Goal: Use online tool/utility: Use online tool/utility

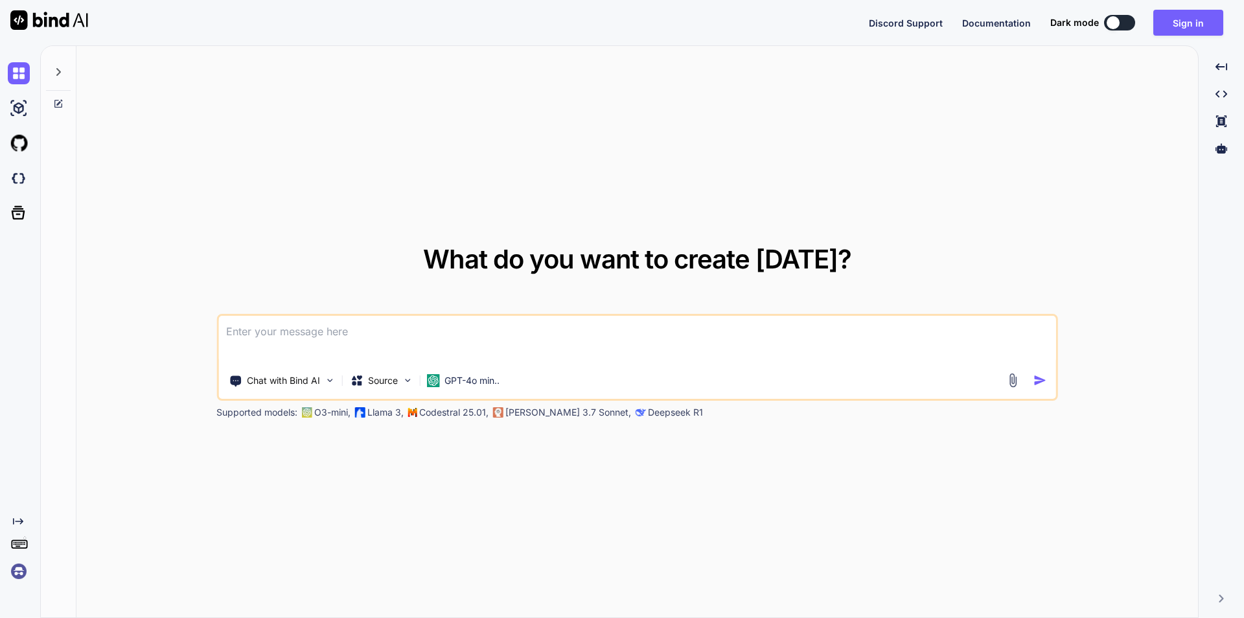
click at [1113, 29] on div at bounding box center [1113, 22] width 13 height 13
type textarea "x"
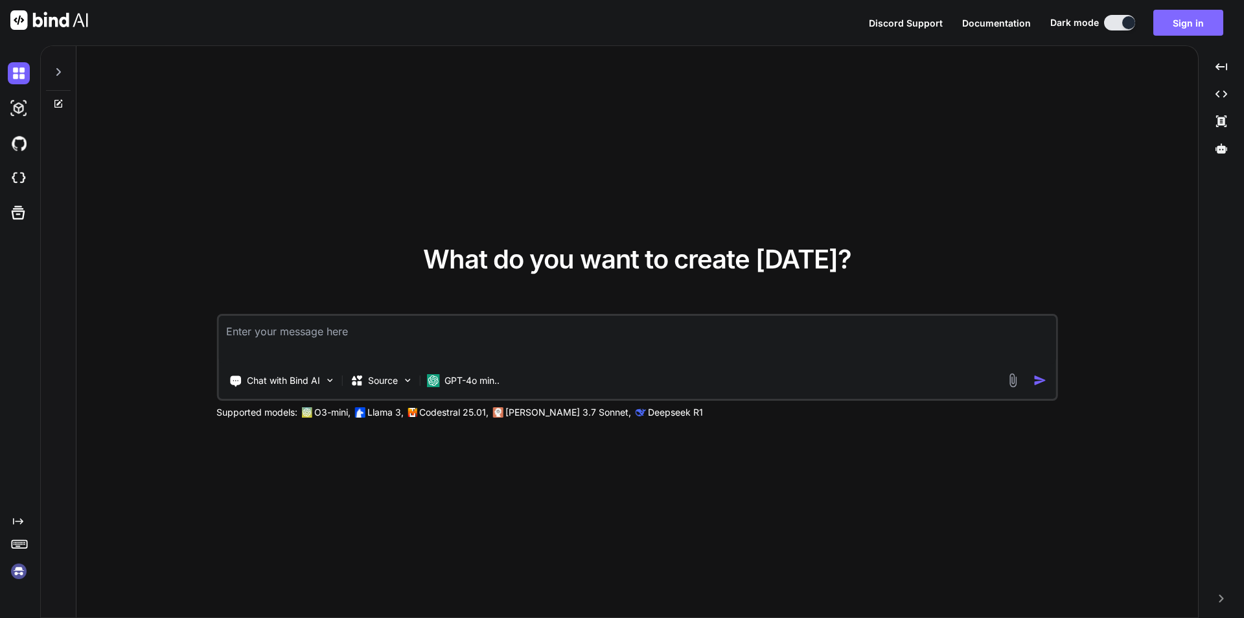
click at [1180, 22] on button "Sign in" at bounding box center [1189, 23] width 70 height 26
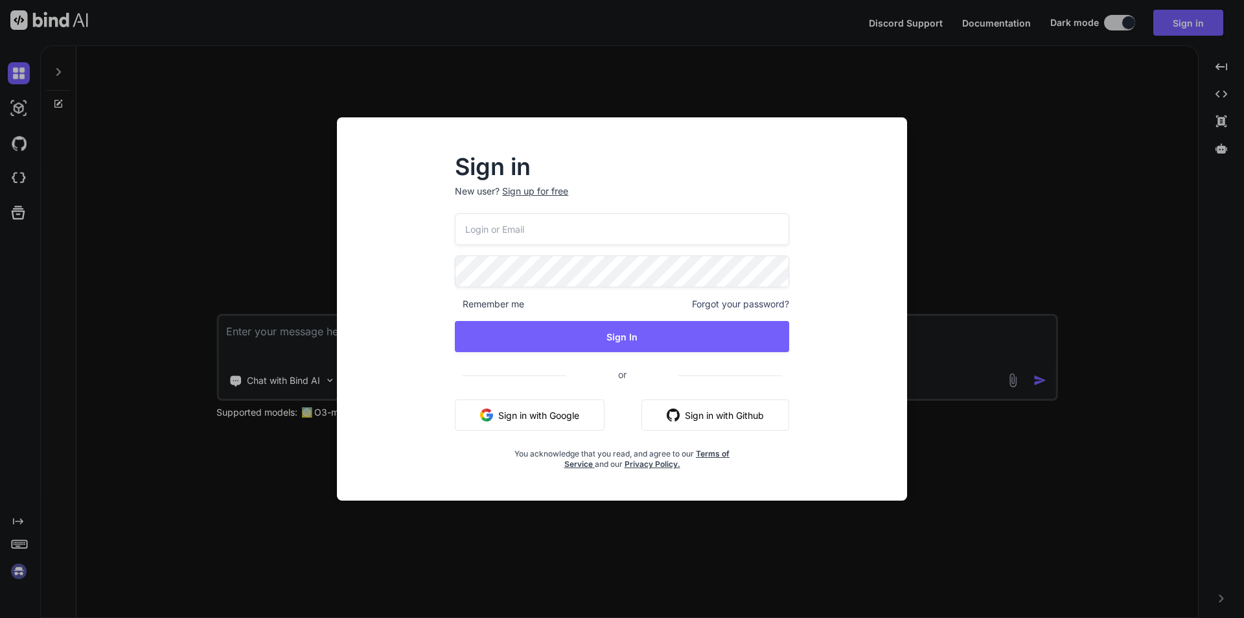
click at [502, 233] on input "email" at bounding box center [622, 229] width 334 height 32
type input "[EMAIL_ADDRESS][DOMAIN_NAME]"
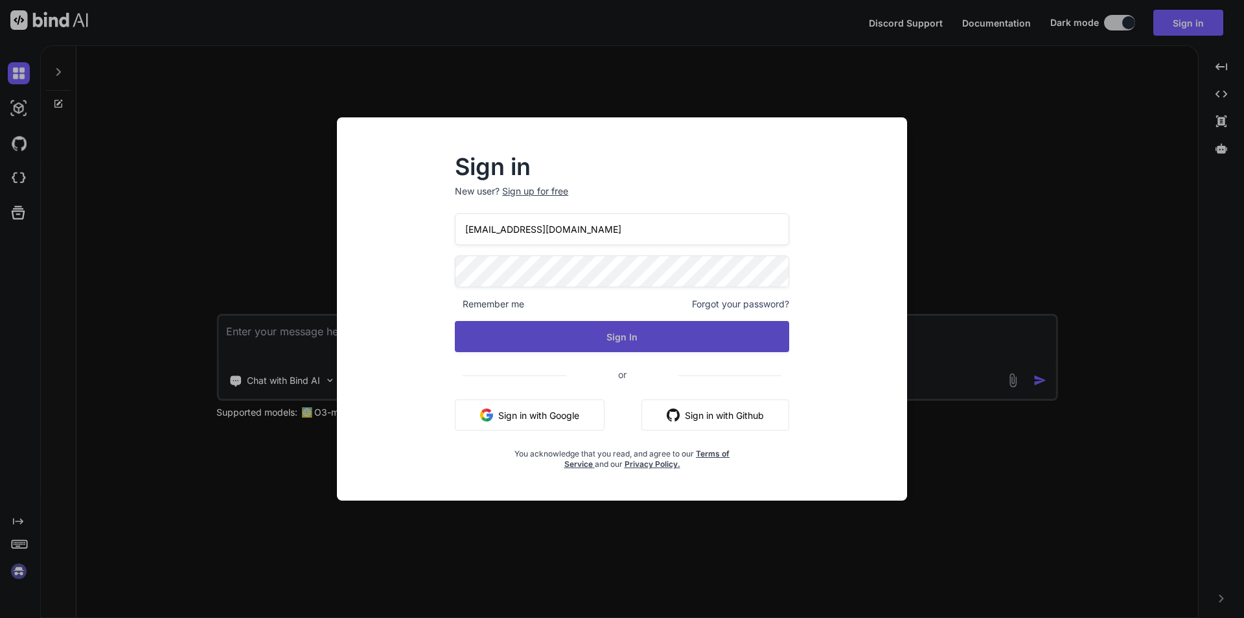
click at [600, 334] on button "Sign In" at bounding box center [622, 336] width 334 height 31
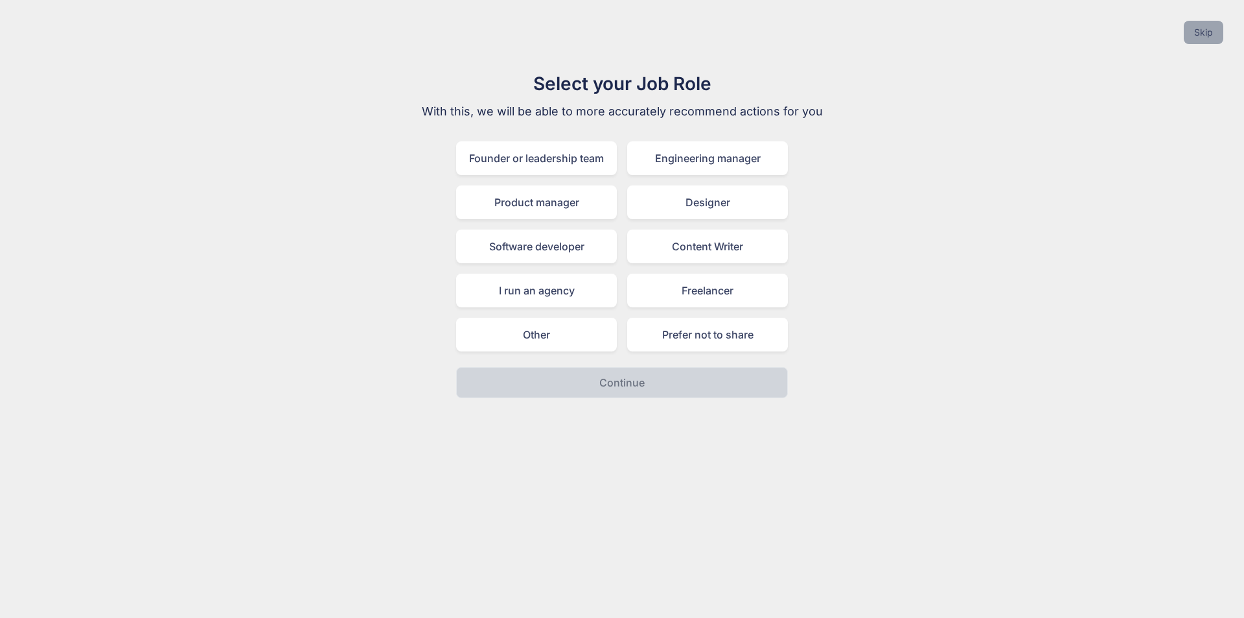
click at [1202, 37] on button "Skip" at bounding box center [1204, 32] width 40 height 23
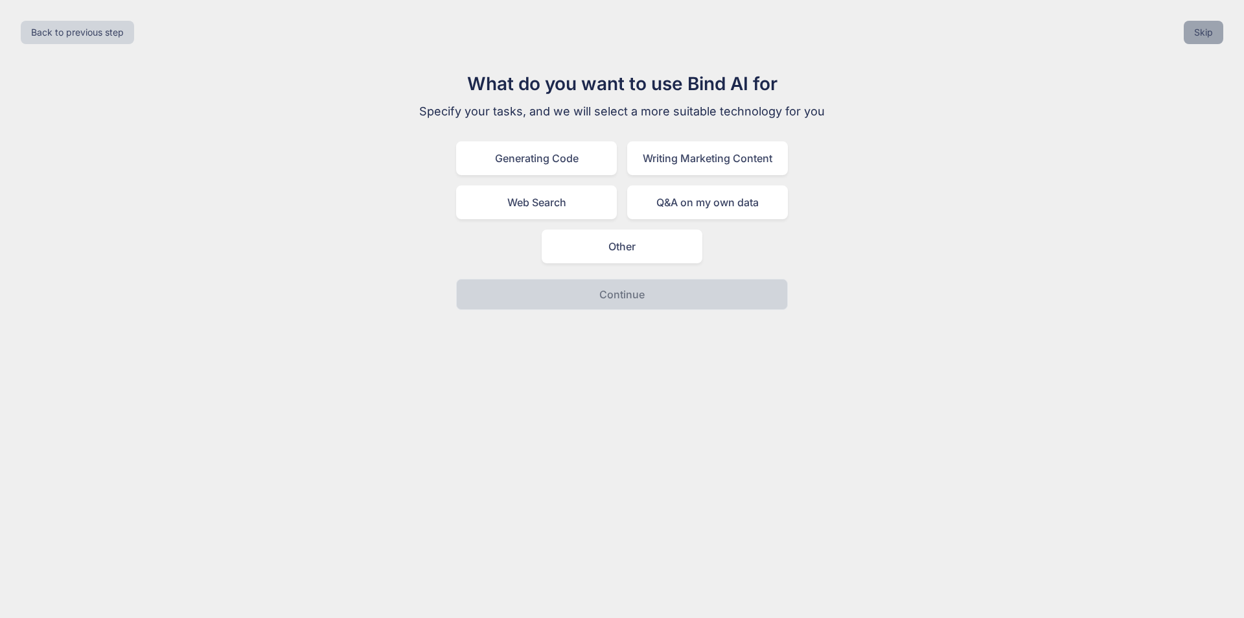
click at [1189, 30] on button "Skip" at bounding box center [1204, 32] width 40 height 23
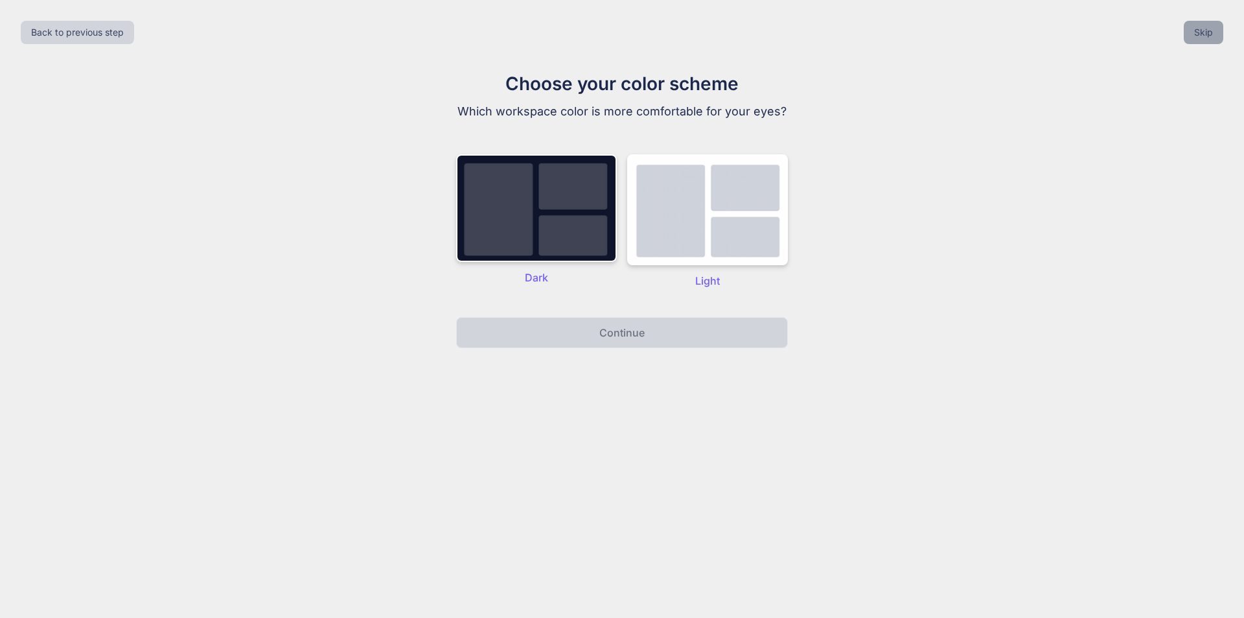
click at [1208, 36] on button "Skip" at bounding box center [1204, 32] width 40 height 23
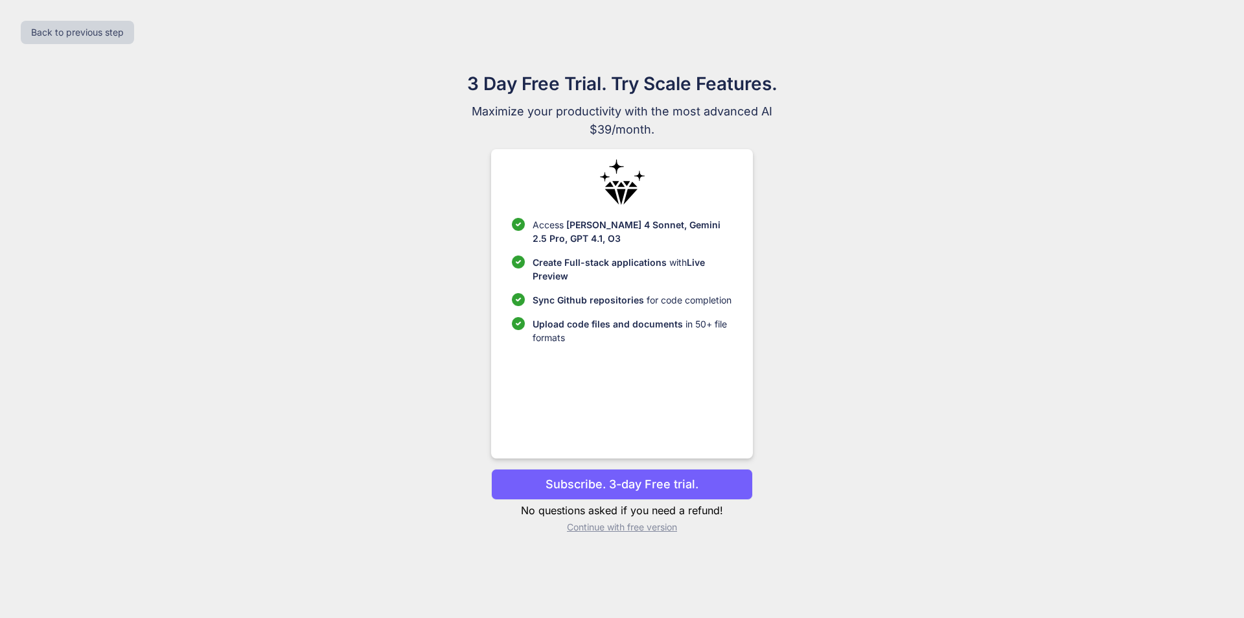
click at [1208, 36] on div "Back to previous step" at bounding box center [622, 32] width 1224 height 44
click at [643, 526] on p "Continue with free version" at bounding box center [621, 526] width 261 height 13
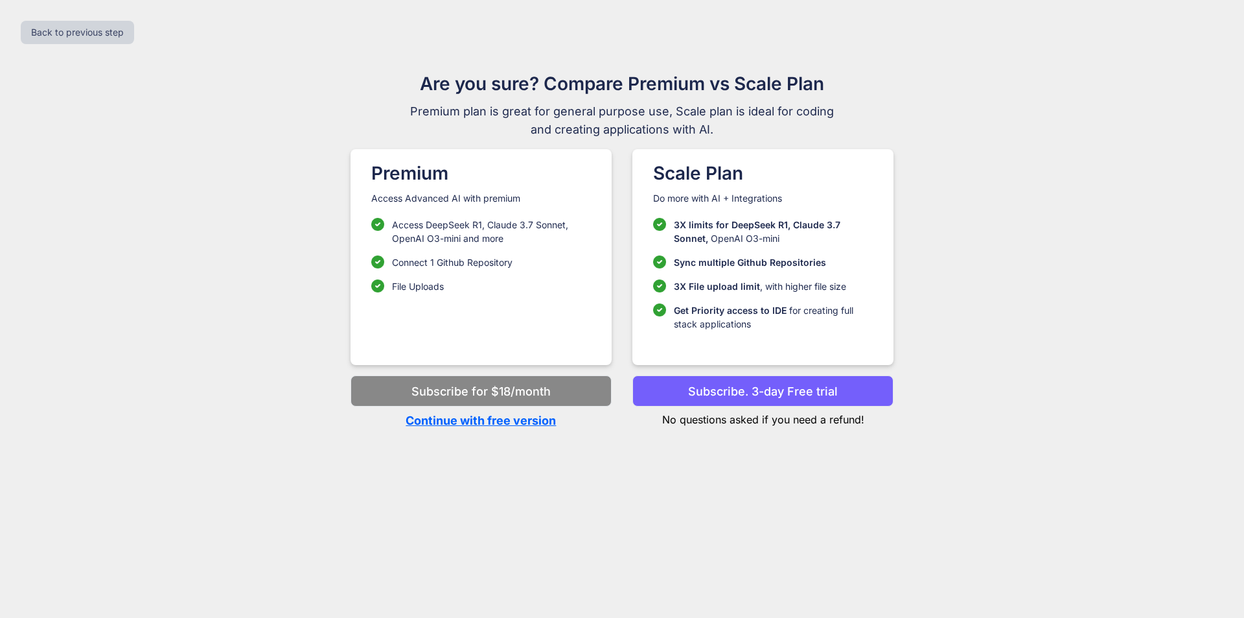
click at [508, 421] on p "Continue with free version" at bounding box center [481, 420] width 261 height 17
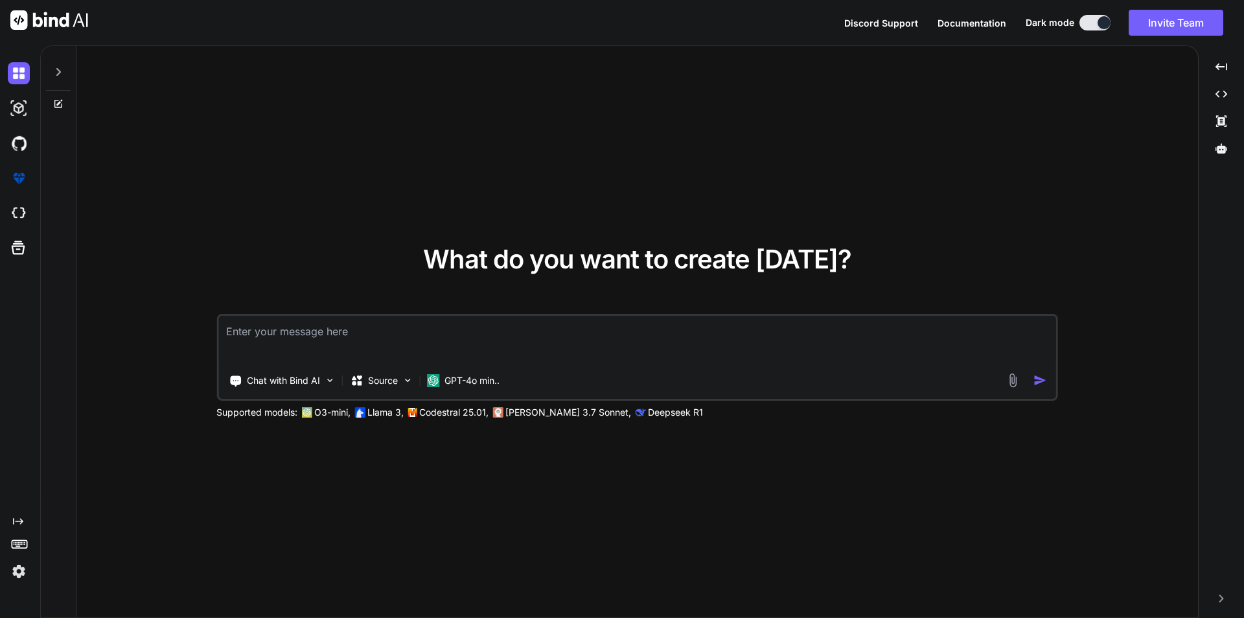
click at [513, 337] on textarea at bounding box center [637, 340] width 838 height 48
type textarea "x"
type textarea "h"
type textarea "x"
type textarea "hw"
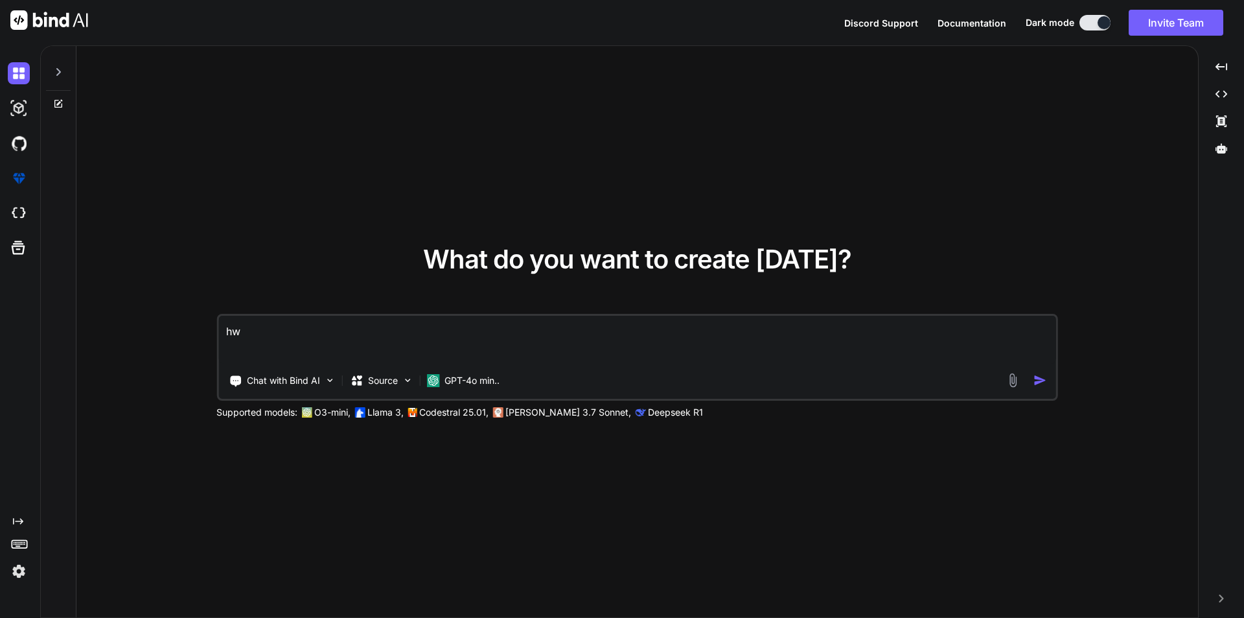
type textarea "x"
type textarea "h"
type textarea "x"
type textarea "w"
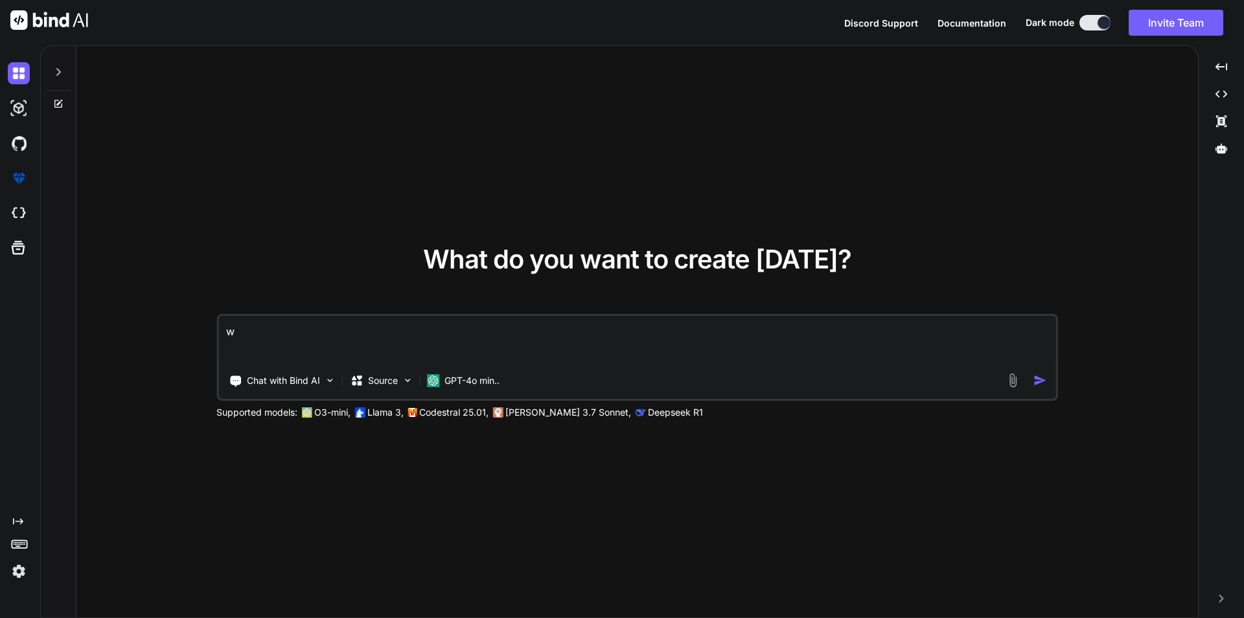
type textarea "x"
type textarea "wr"
type textarea "x"
type textarea "wro"
type textarea "x"
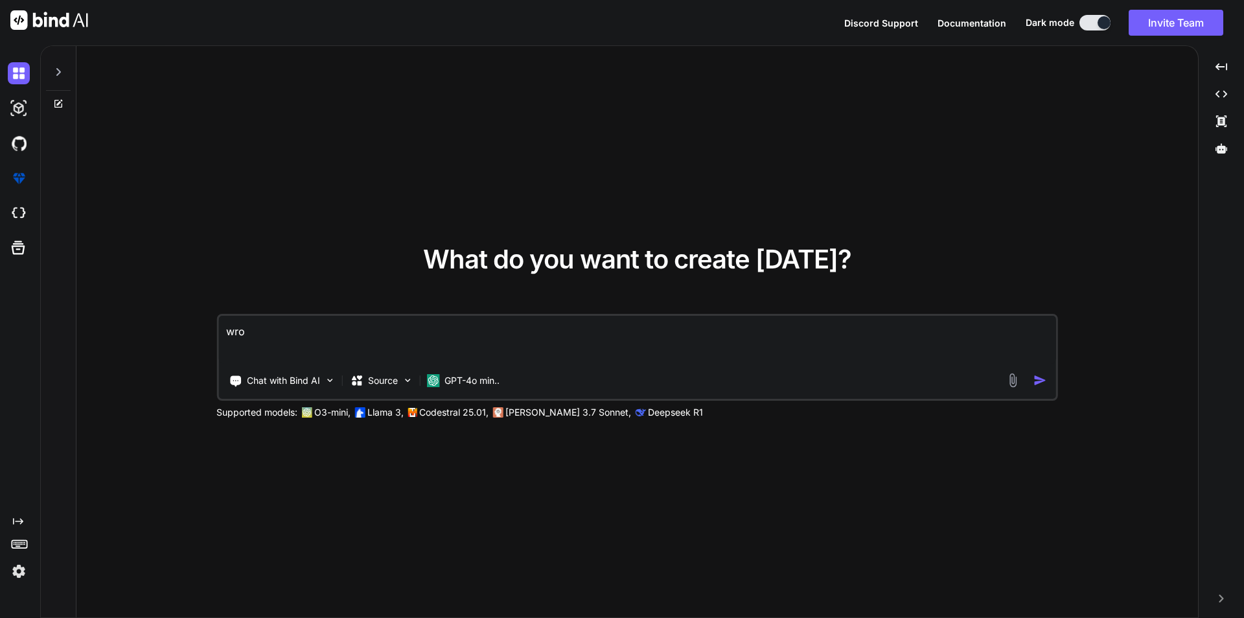
type textarea "wrot"
type textarea "x"
type textarea "wrote"
type textarea "x"
type textarea "wrot"
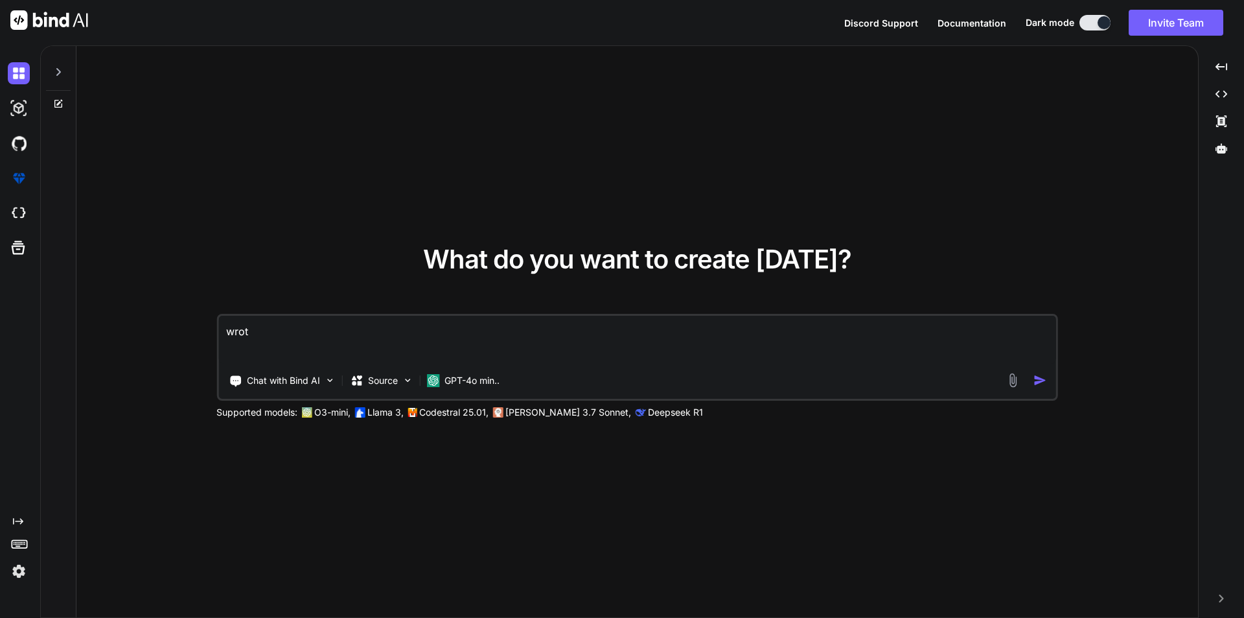
type textarea "x"
type textarea "wro"
type textarea "x"
type textarea "wr"
type textarea "x"
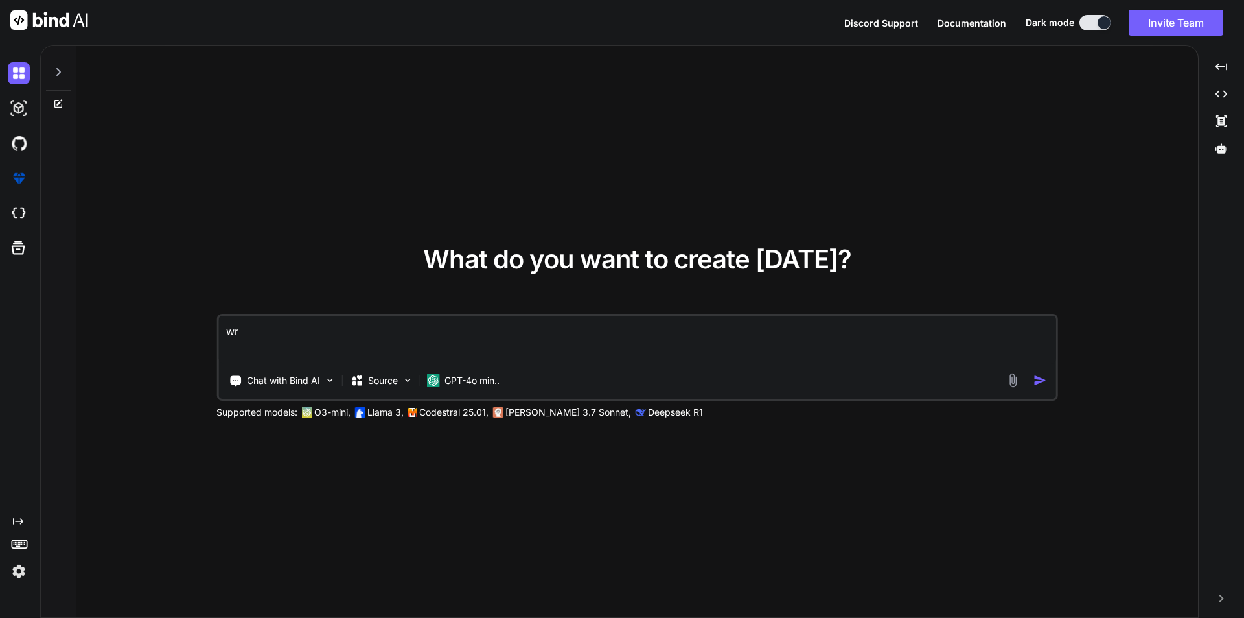
type textarea "wri"
type textarea "x"
type textarea "writ"
type textarea "x"
type textarea "write"
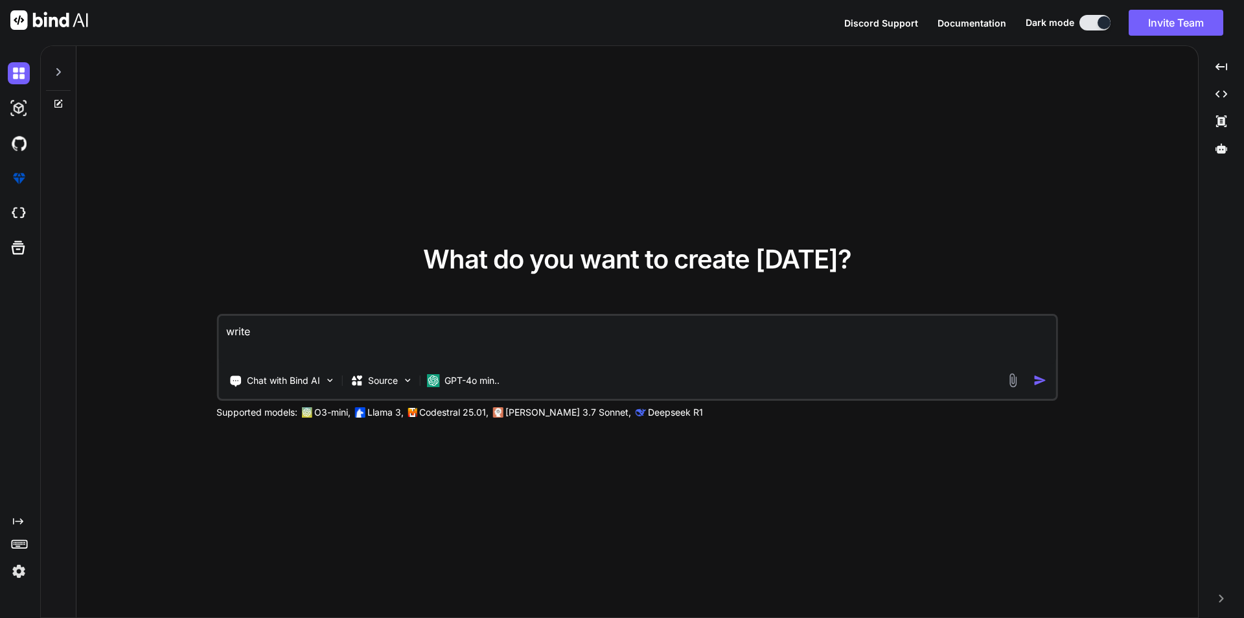
type textarea "x"
type textarea "write"
type textarea "x"
type textarea "write a"
type textarea "x"
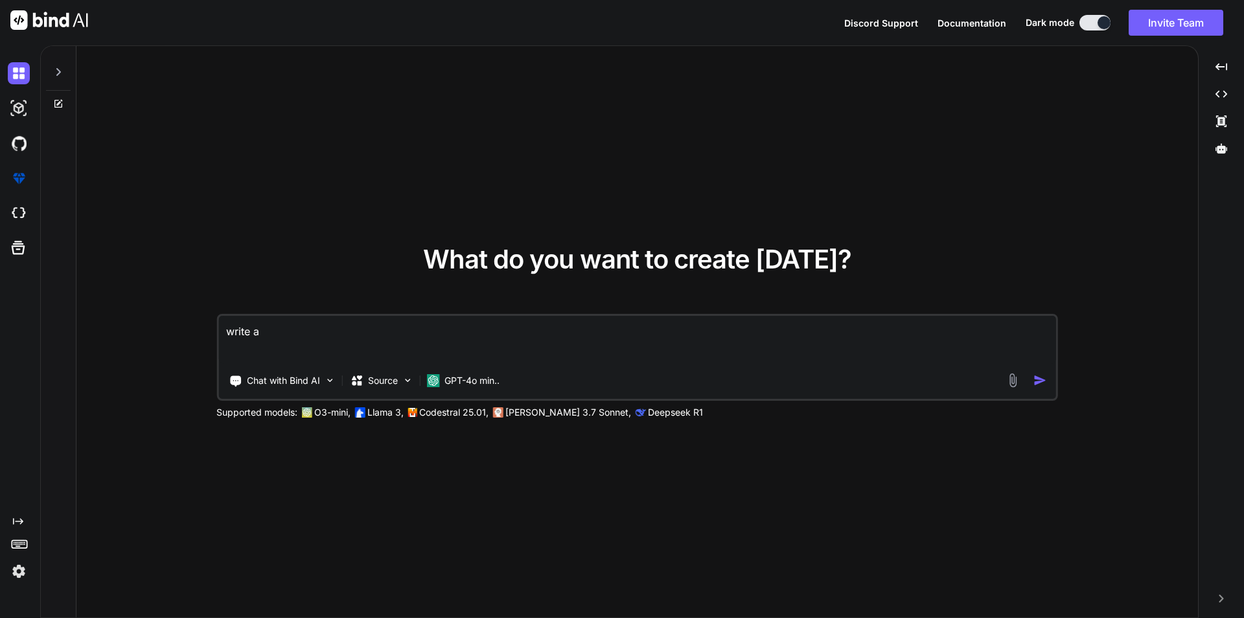
type textarea "write a"
type textarea "x"
type textarea "write a do"
type textarea "x"
type textarea "write a docu"
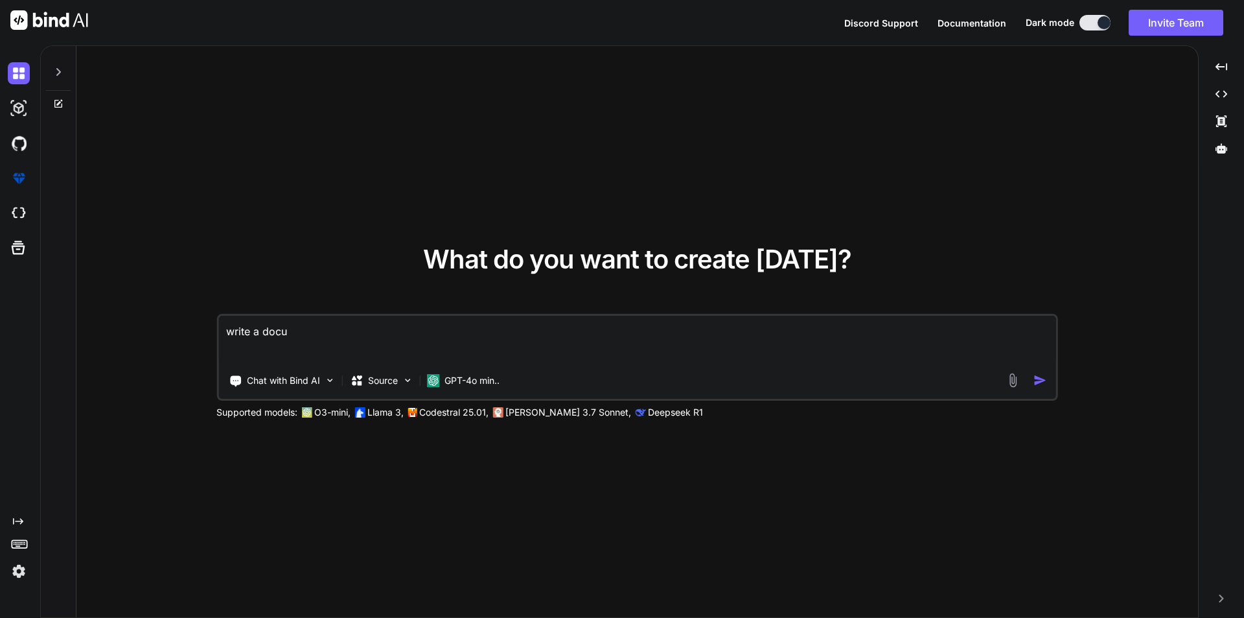
type textarea "x"
type textarea "write a docum"
type textarea "x"
type textarea "write a docume"
type textarea "x"
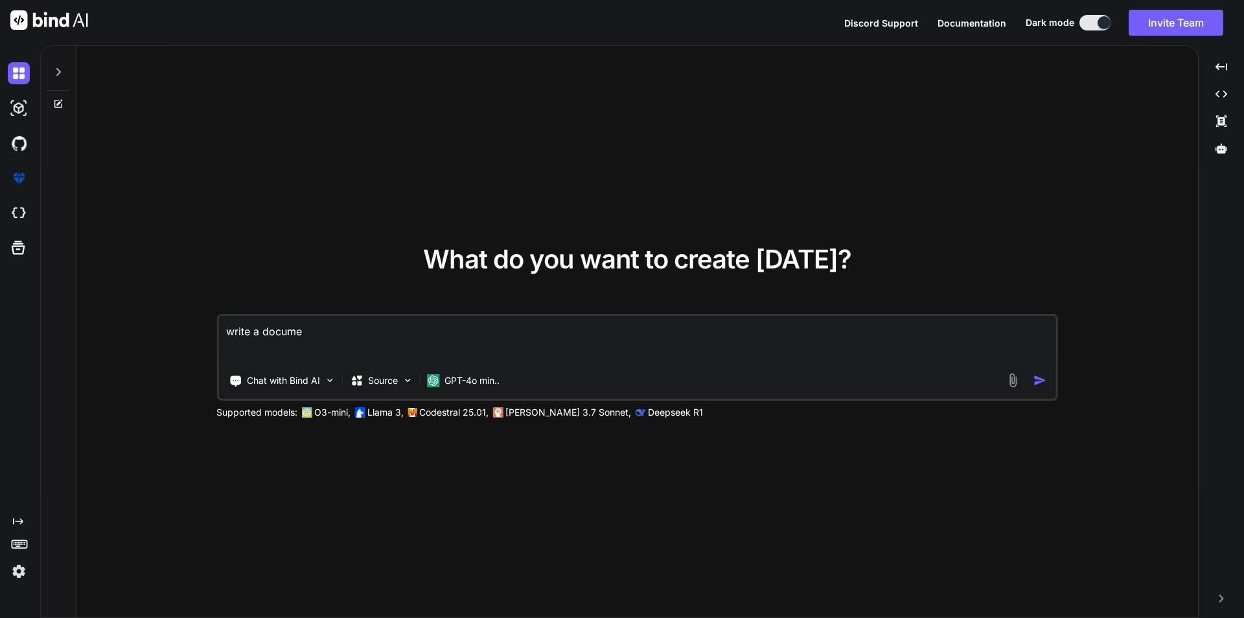
type textarea "write a documen"
type textarea "x"
type textarea "write a document"
type textarea "x"
type textarea "write a document"
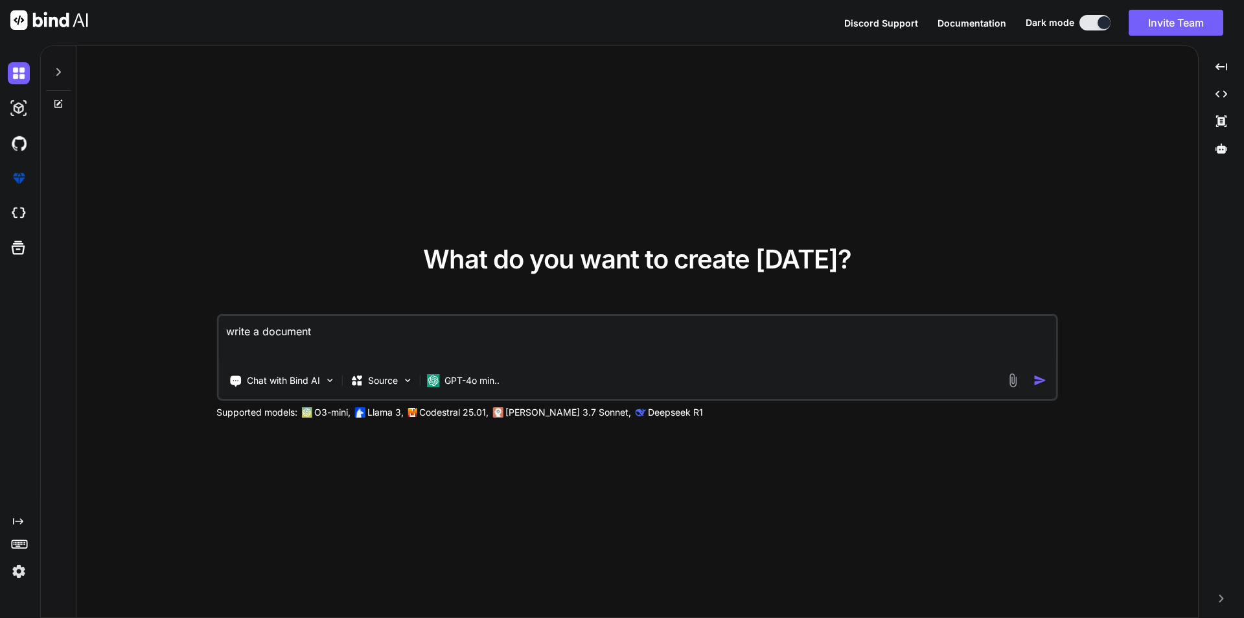
type textarea "x"
type textarea "write a document t"
type textarea "x"
type textarea "write a document to"
type textarea "x"
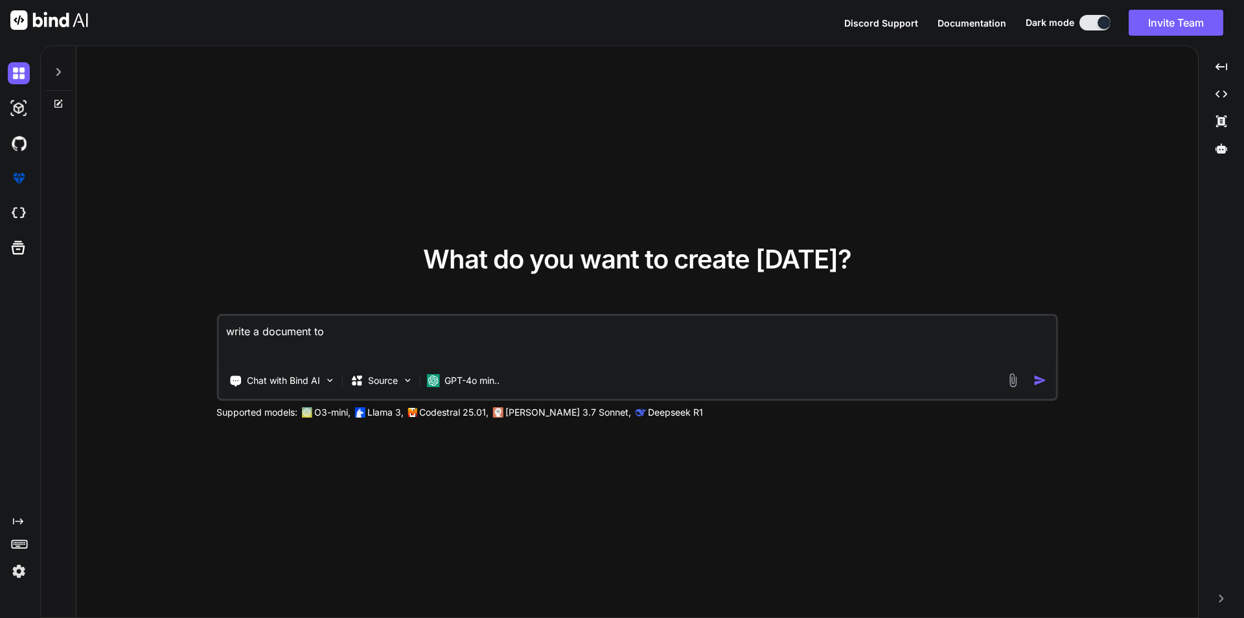
type textarea "write a document to"
type textarea "x"
type textarea "write a document to p"
type textarea "x"
type textarea "write a document to"
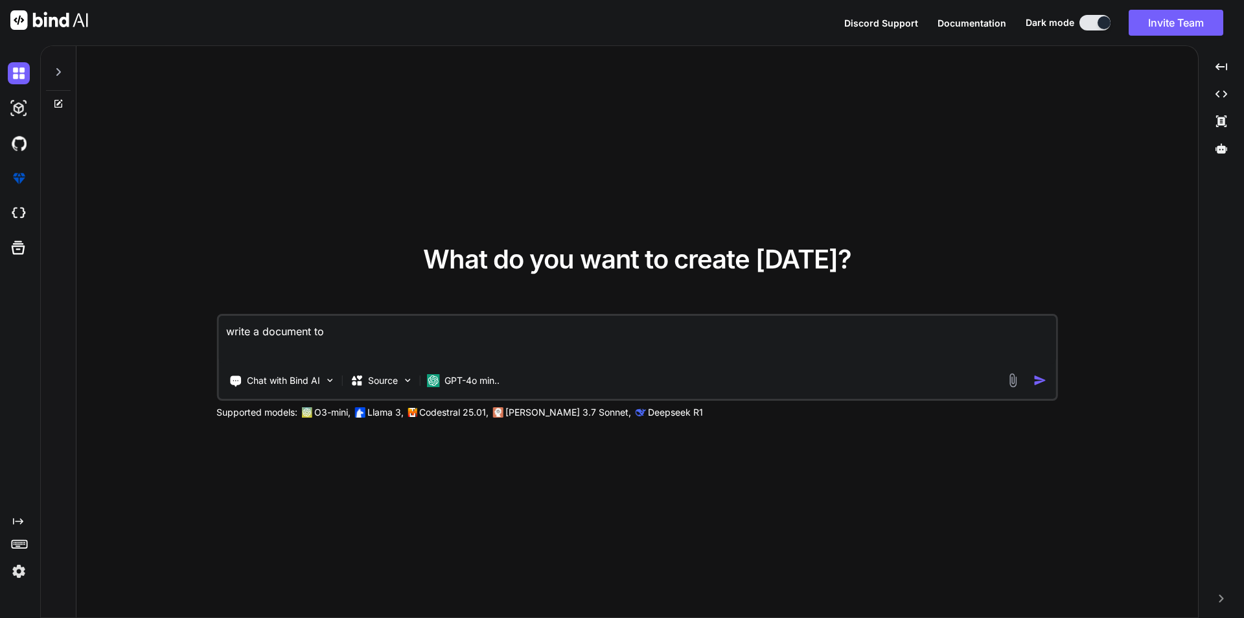
type textarea "x"
type textarea "write a document to c"
type textarea "x"
type textarea "write a document to cr"
type textarea "x"
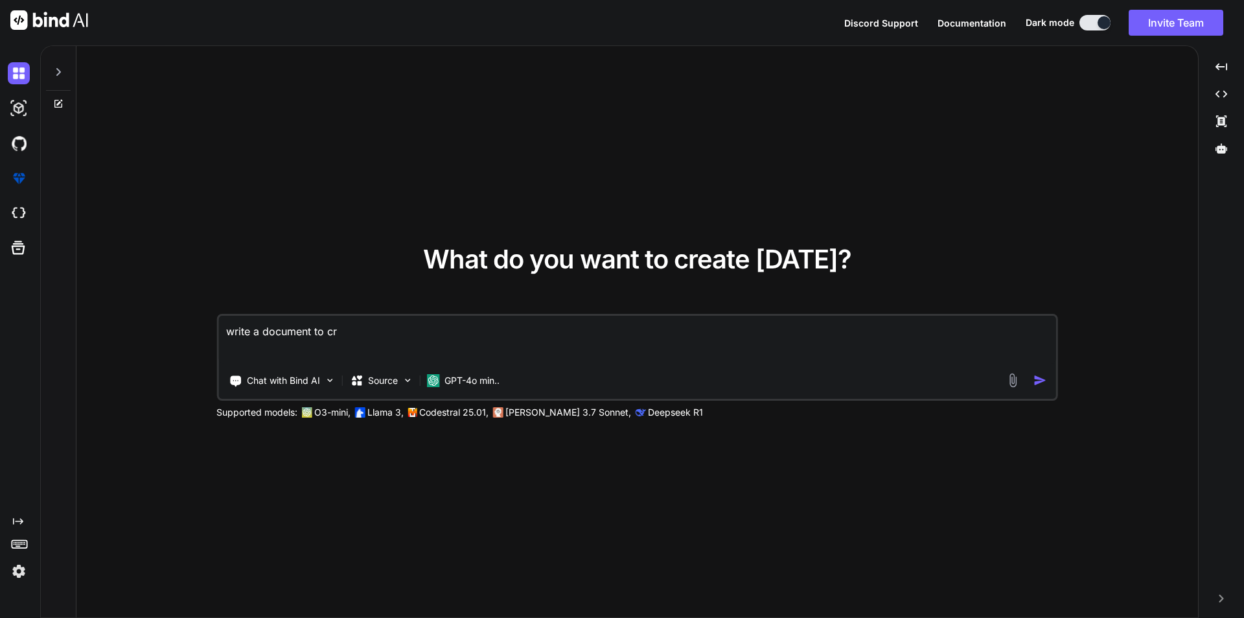
type textarea "write a document to cre"
type textarea "x"
type textarea "write a document to crea"
type textarea "x"
type textarea "write a document to creat"
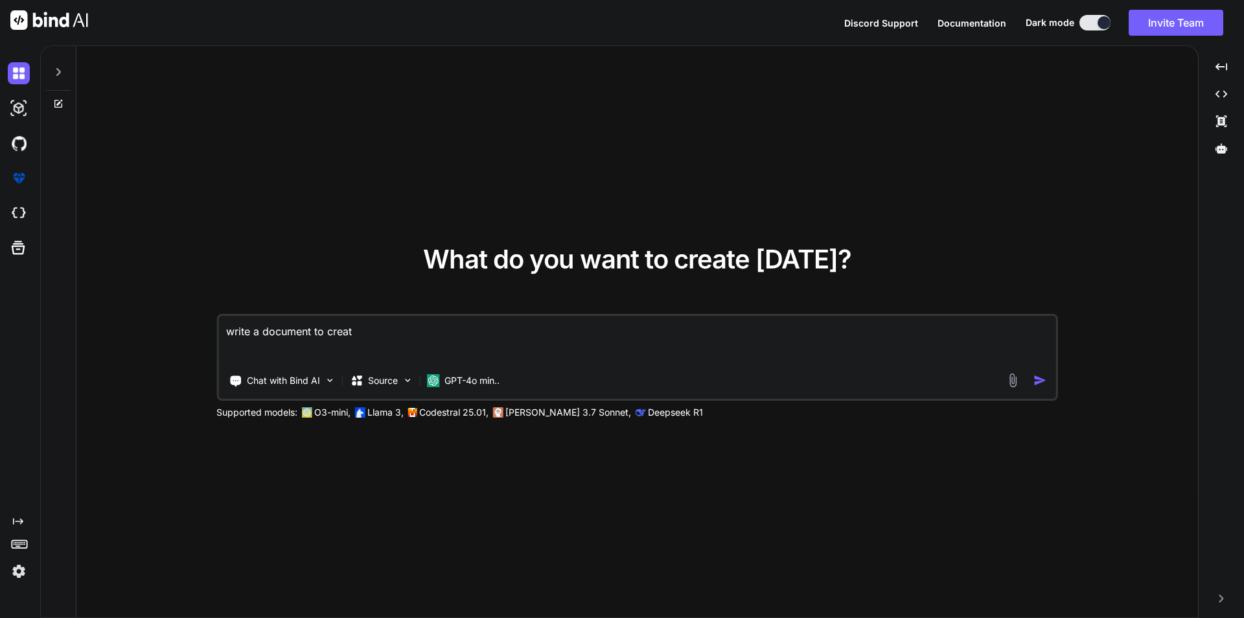
type textarea "x"
type textarea "write a document to create"
type textarea "x"
type textarea "write a document to create"
type textarea "x"
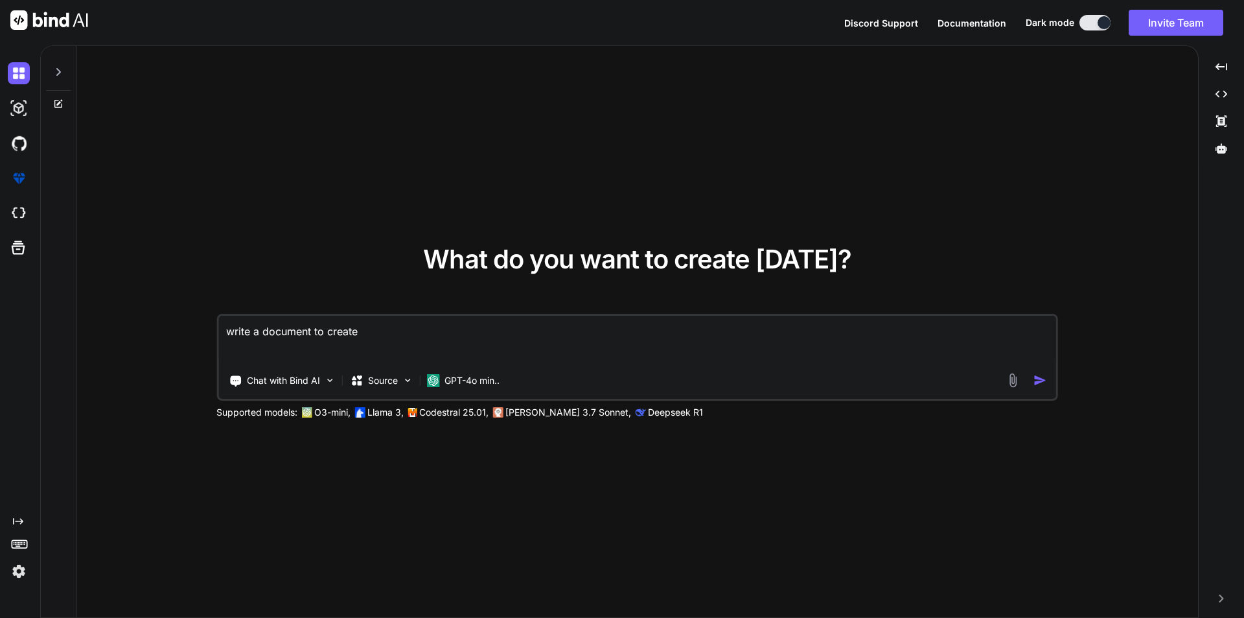
type textarea "write a document to create a"
type textarea "x"
type textarea "write a document to create a"
type textarea "x"
type textarea "write a document to create a r"
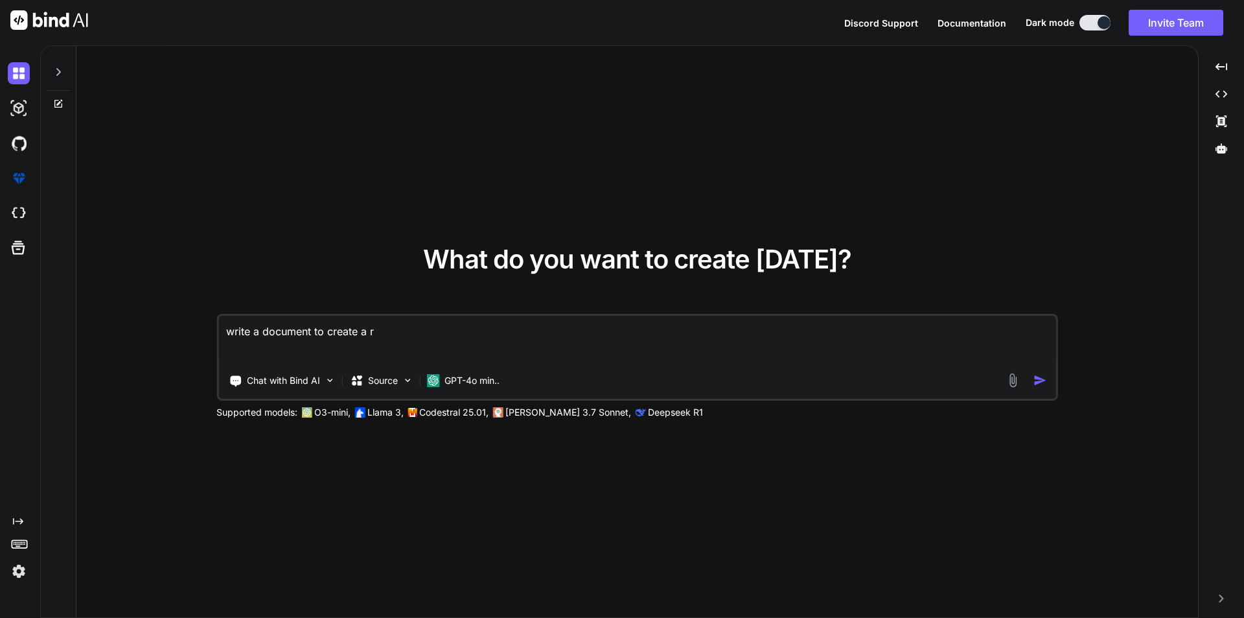
type textarea "x"
type textarea "write a document to create a req"
type textarea "x"
type textarea "write a document to create a reqw"
type textarea "x"
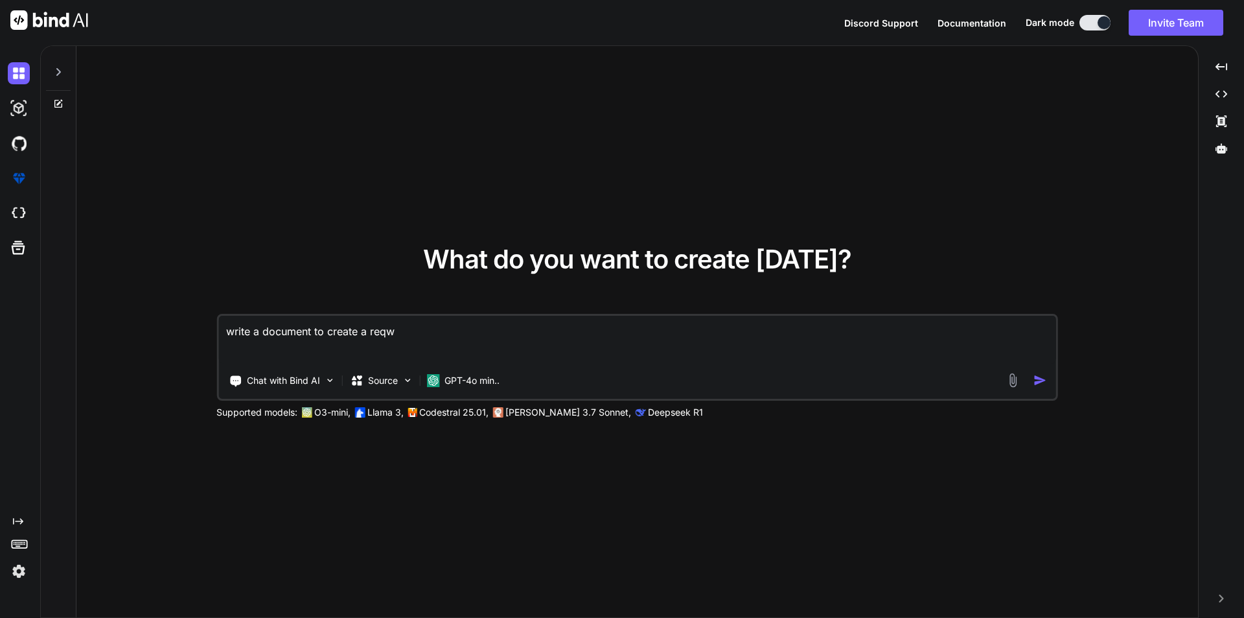
type textarea "write a document to create a reqwu"
type textarea "x"
type textarea "write a document to create a reqwui"
type textarea "x"
type textarea "write a document to create a reqwu"
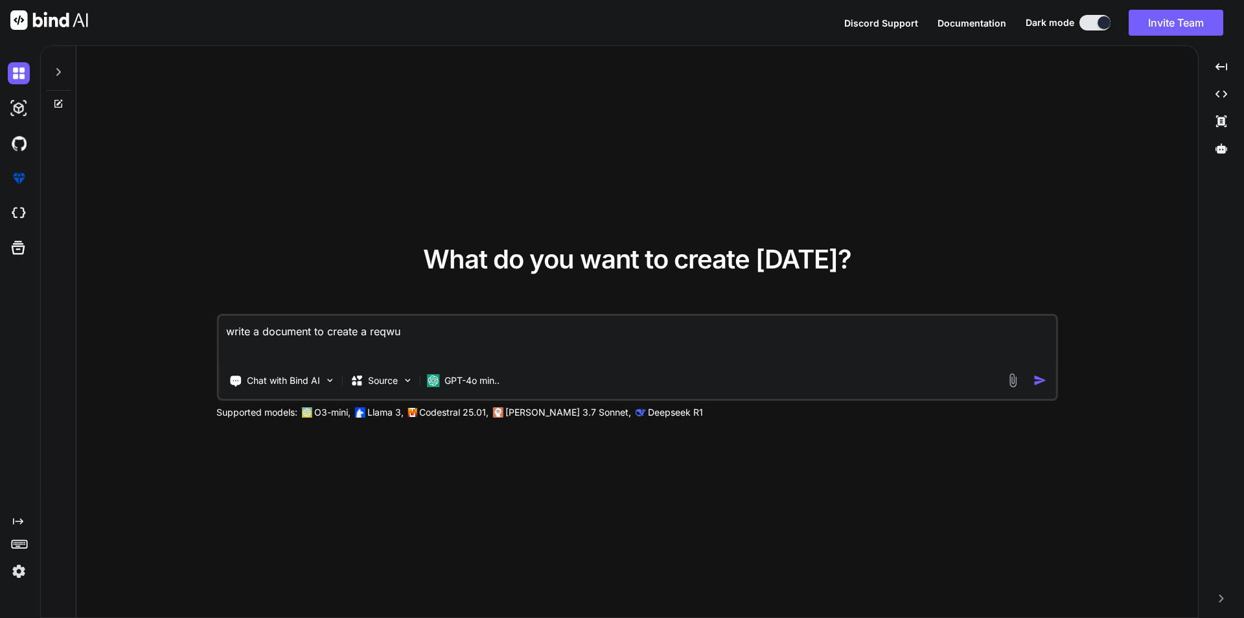
type textarea "x"
type textarea "write a document to create a reqw"
type textarea "x"
type textarea "write a document to create a req"
type textarea "x"
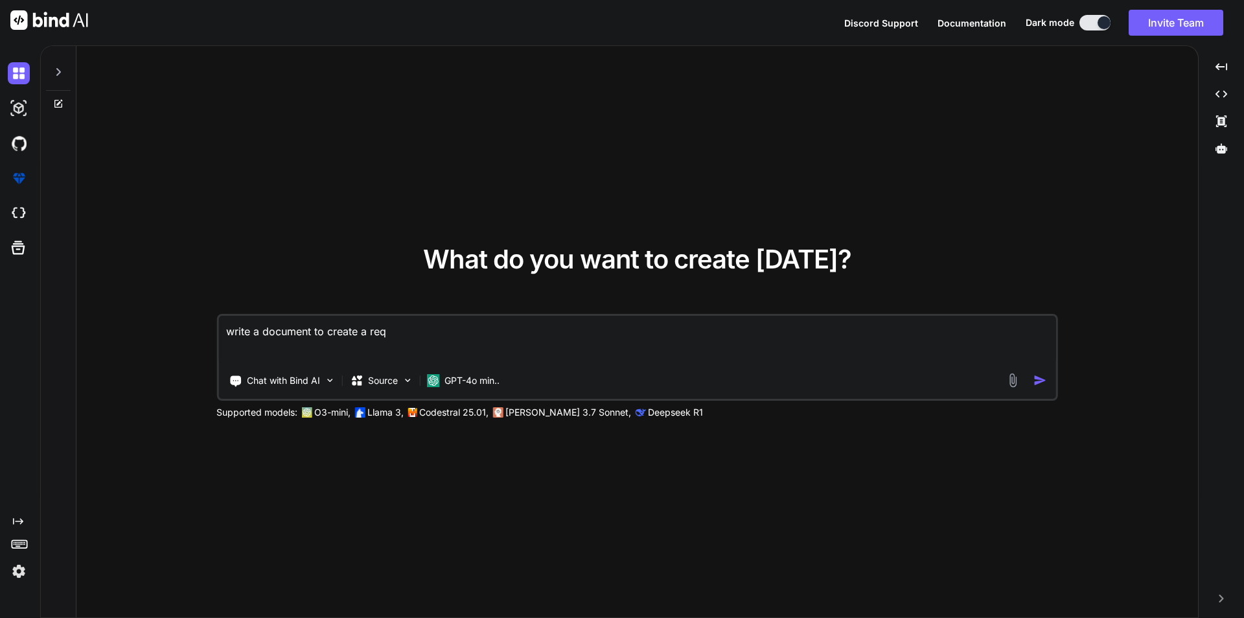
type textarea "write a document to create a re"
type textarea "x"
type textarea "write a document to create a req"
type textarea "x"
type textarea "write a document to create a reqq"
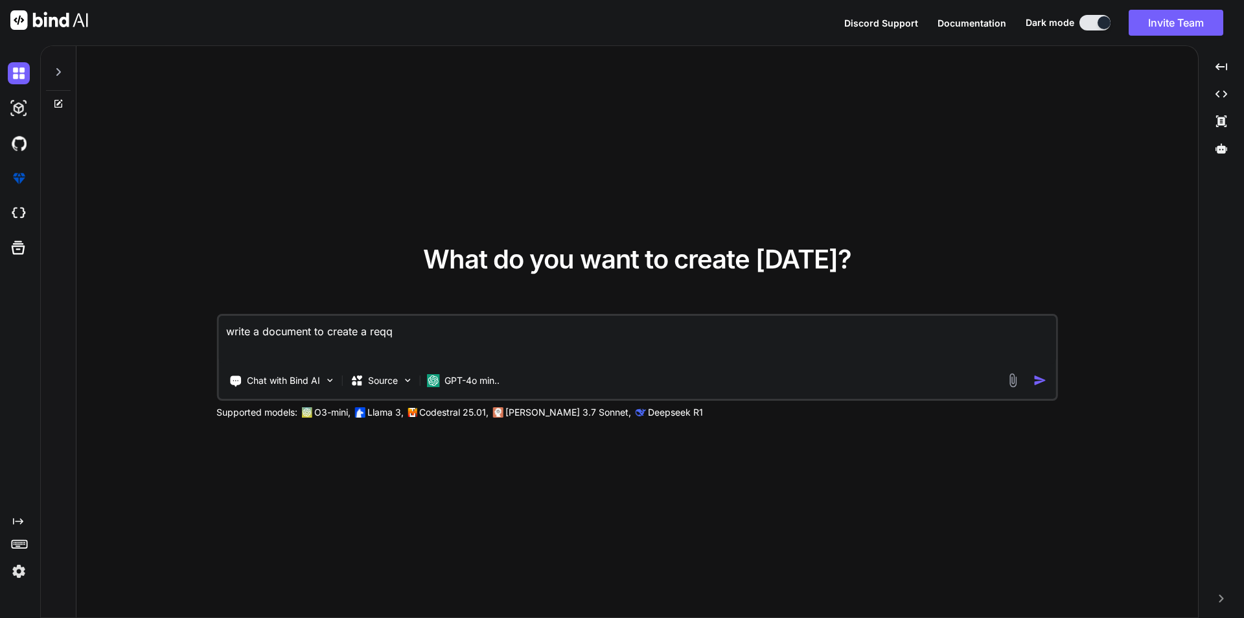
type textarea "x"
type textarea "write a document to create a reqqu"
type textarea "x"
type textarea "write a document to create a reqqui"
type textarea "x"
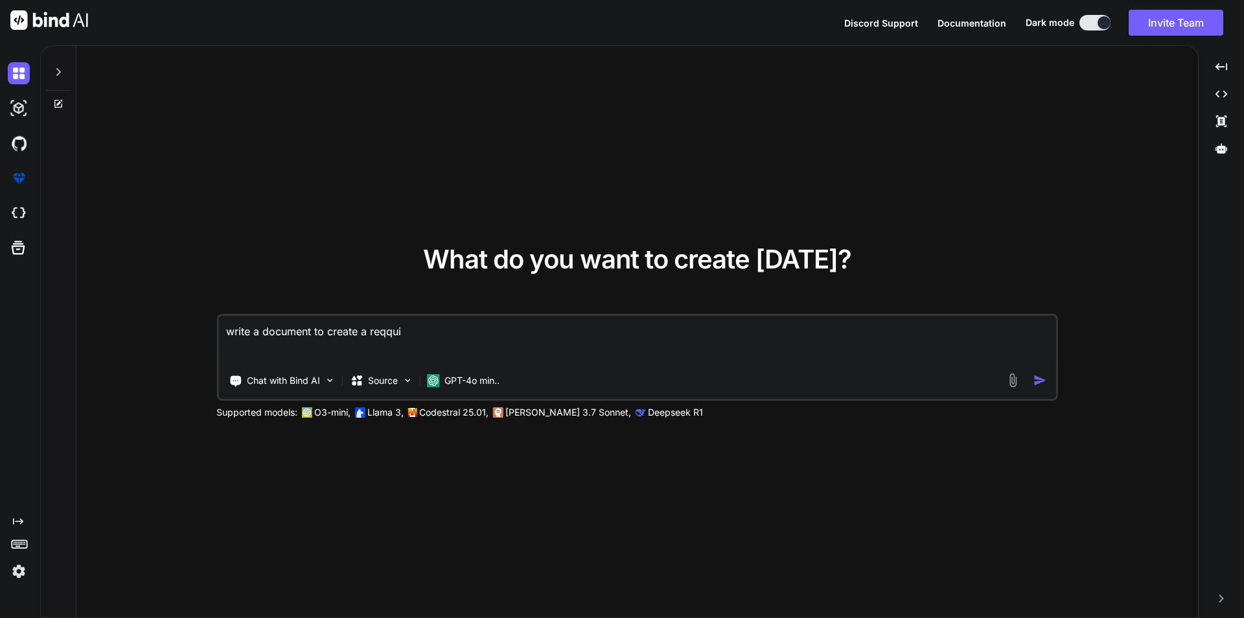
type textarea "write a document to create a reqquir"
type textarea "x"
type textarea "write a document to create a reqquire"
type textarea "x"
type textarea "write a document to create a reqquirem"
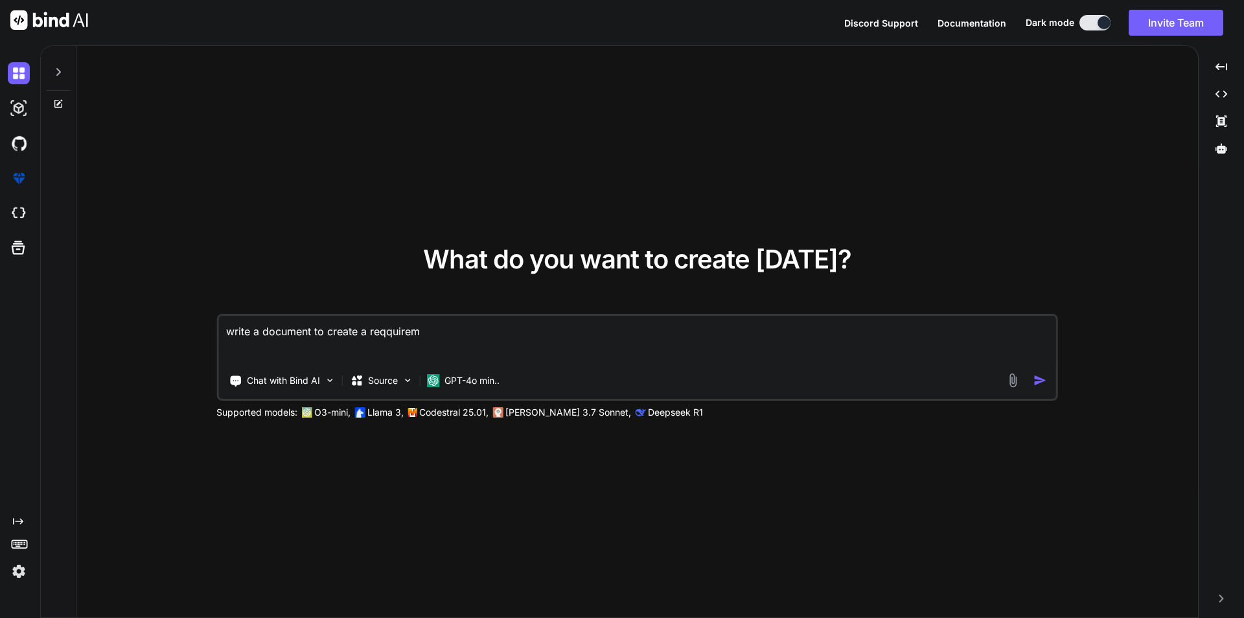
type textarea "x"
type textarea "write a document to create a reqquireme"
type textarea "x"
type textarea "write a document to create a reqquiremen"
type textarea "x"
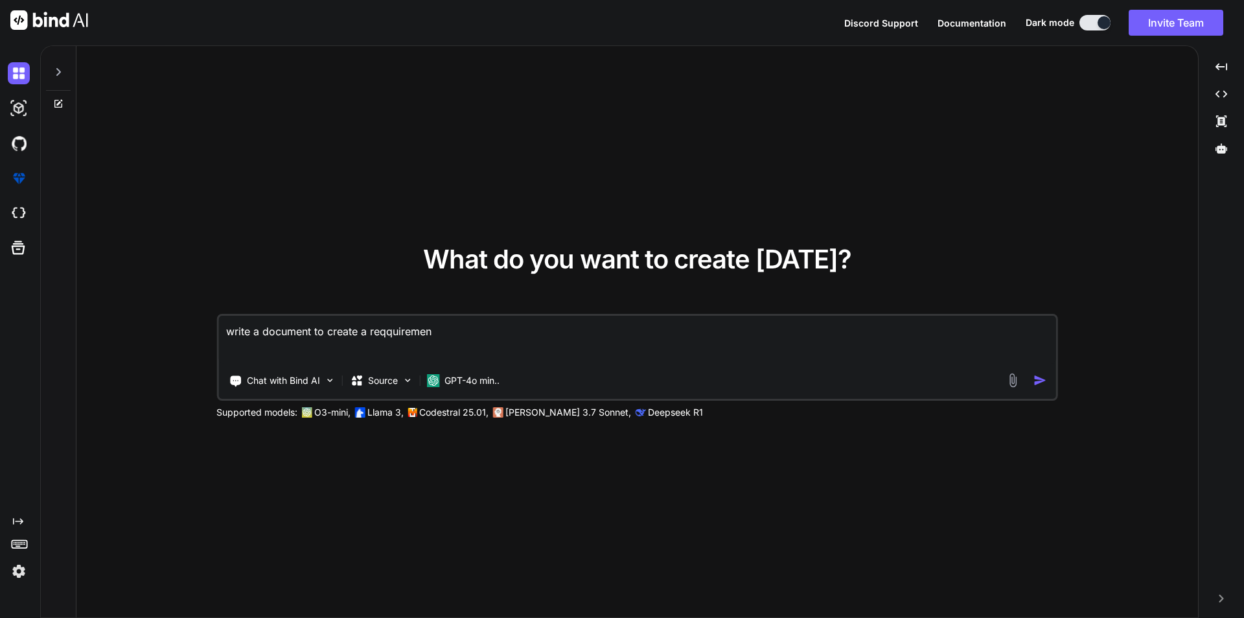
type textarea "write a document to create a reqquirement"
type textarea "x"
type textarea "write a document to create a reqquirement"
type textarea "x"
type textarea "write a document to create a requirement"
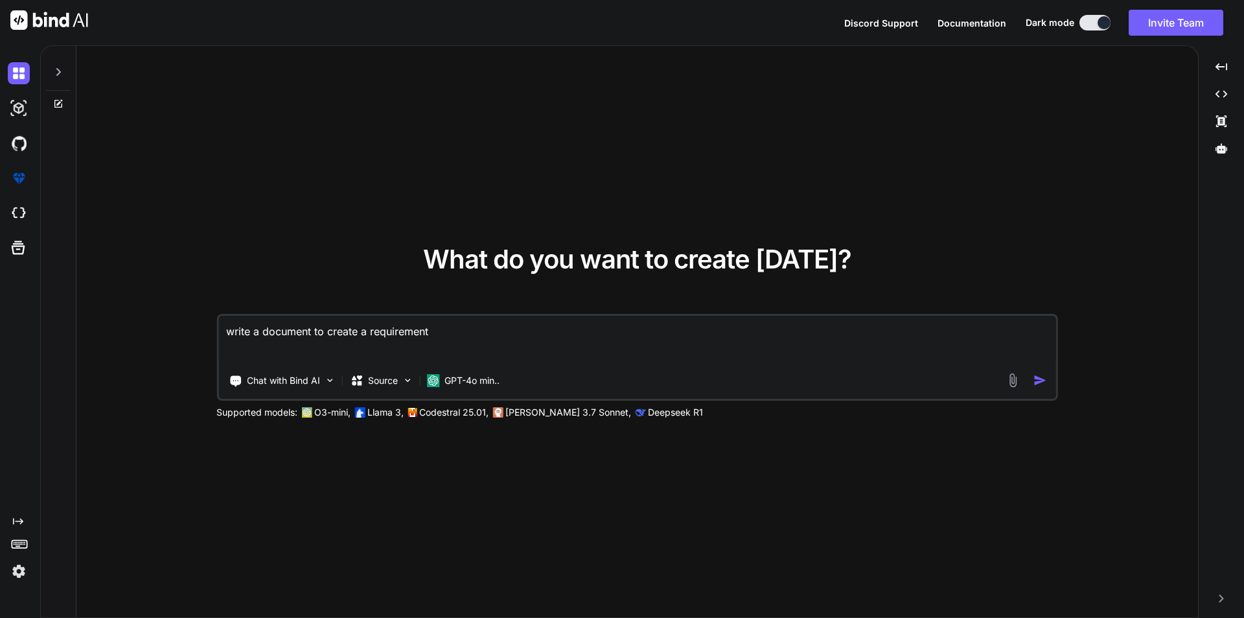
type textarea "x"
type textarea "write a document to create a requirement f"
type textarea "x"
type textarea "write a document to create a requirement fo"
type textarea "x"
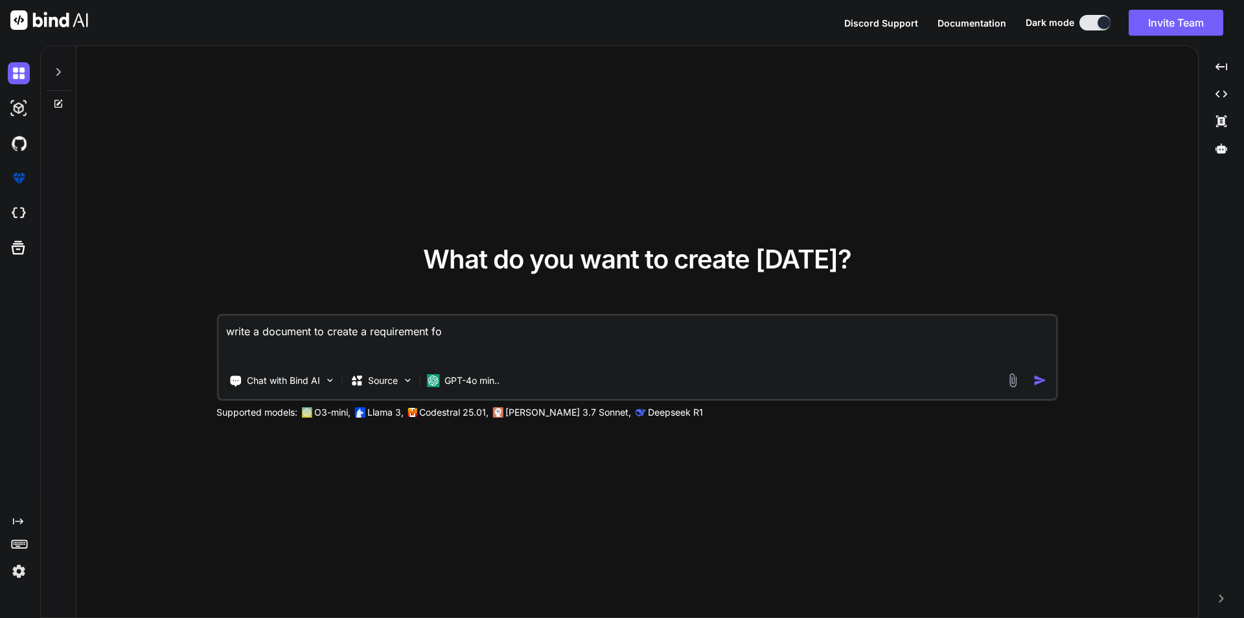
type textarea "write a document to create a requirement for"
type textarea "x"
type textarea "write a document to create a requirement for"
type textarea "x"
type textarea "write a document to create a requirement for a"
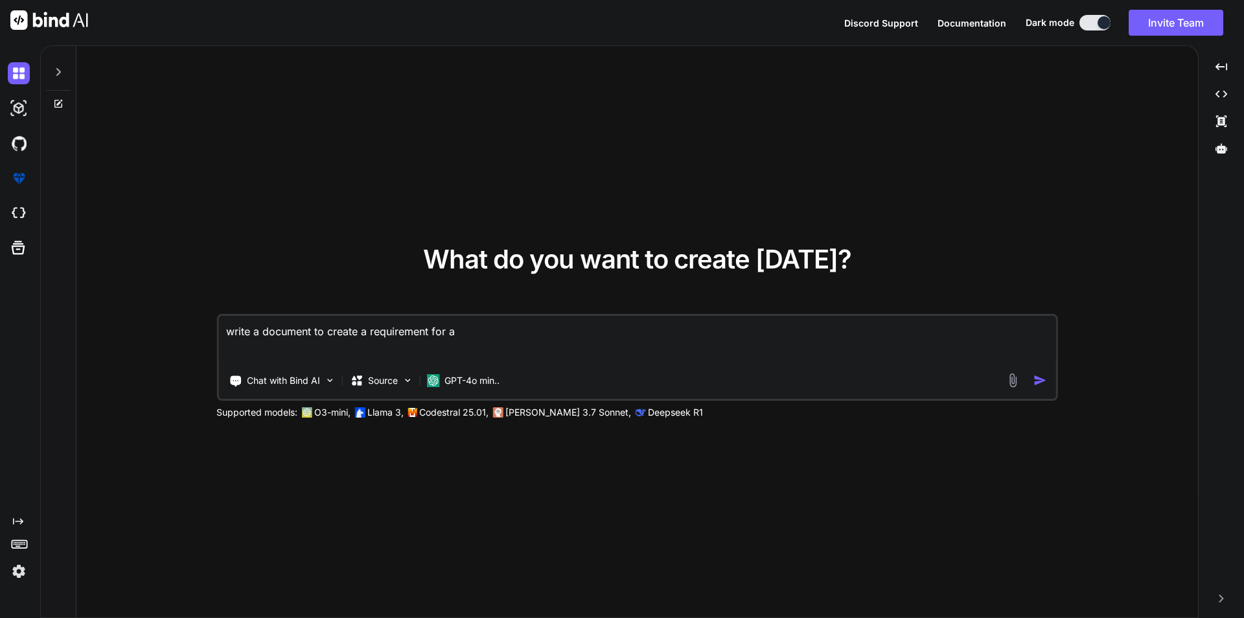
type textarea "x"
type textarea "write a document to create a requirement for a"
type textarea "x"
type textarea "write a document to create a requirement for a d"
type textarea "x"
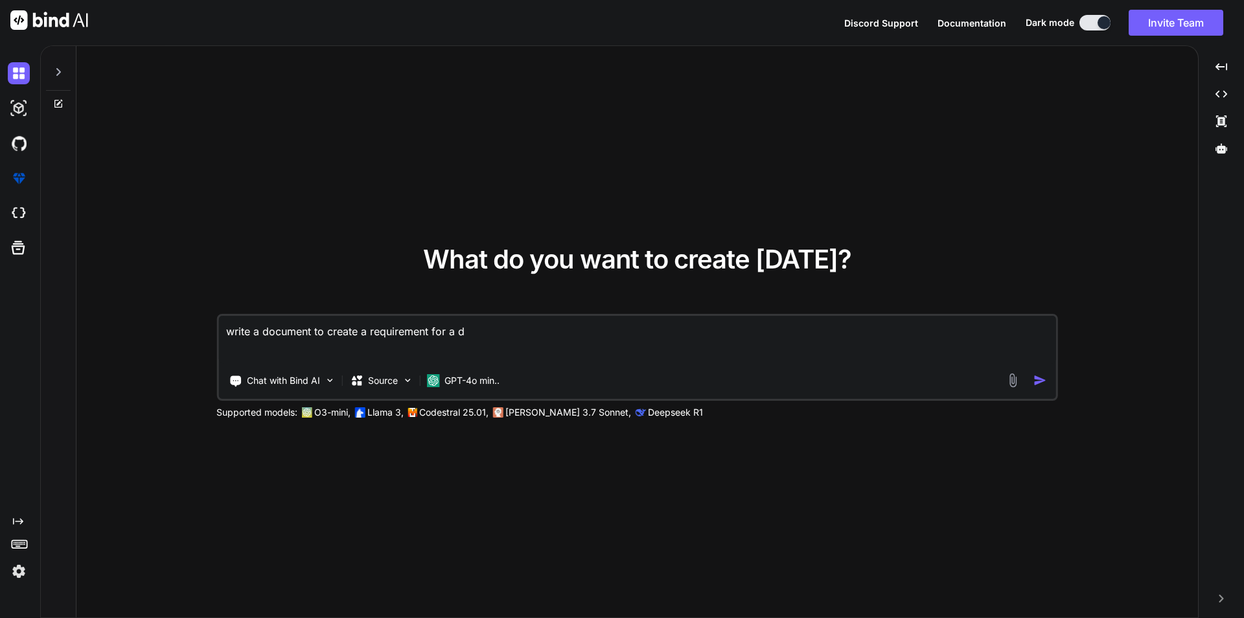
type textarea "write a document to create a requirement for a de"
type textarea "x"
type textarea "write a document to create a requirement for a ded"
type textarea "x"
type textarea "write a document to create a requirement for a dedi"
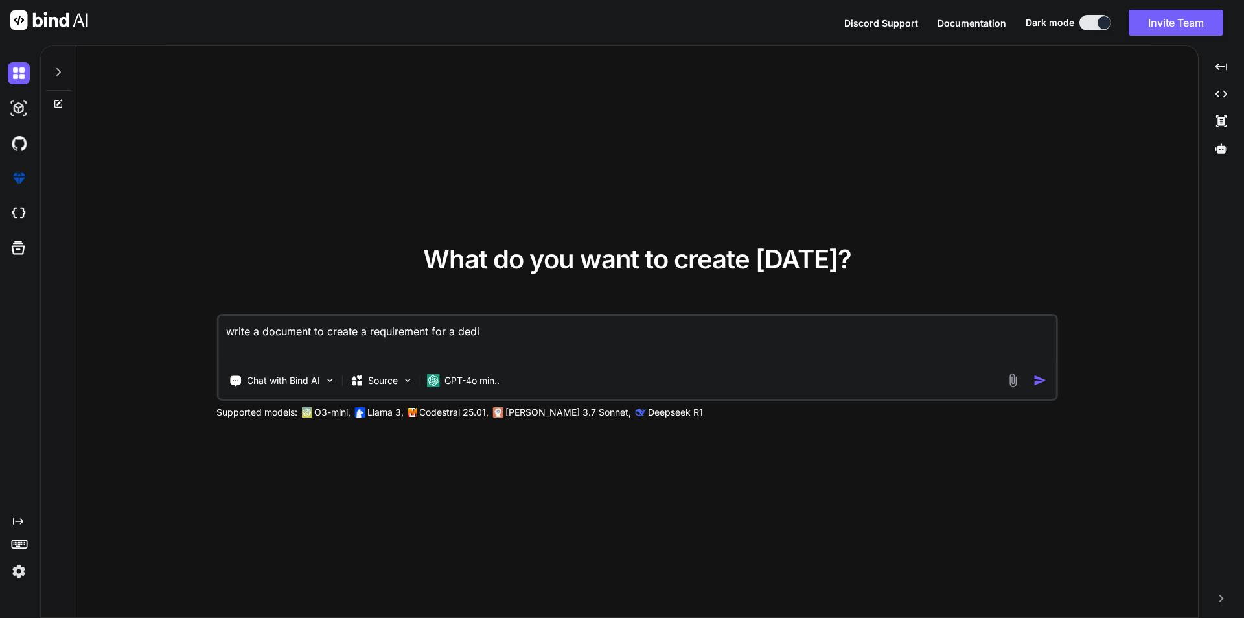
type textarea "x"
type textarea "write a document to create a requirement for a [PERSON_NAME]"
type textarea "x"
type textarea "write a document to create a requirement for a dedica"
type textarea "x"
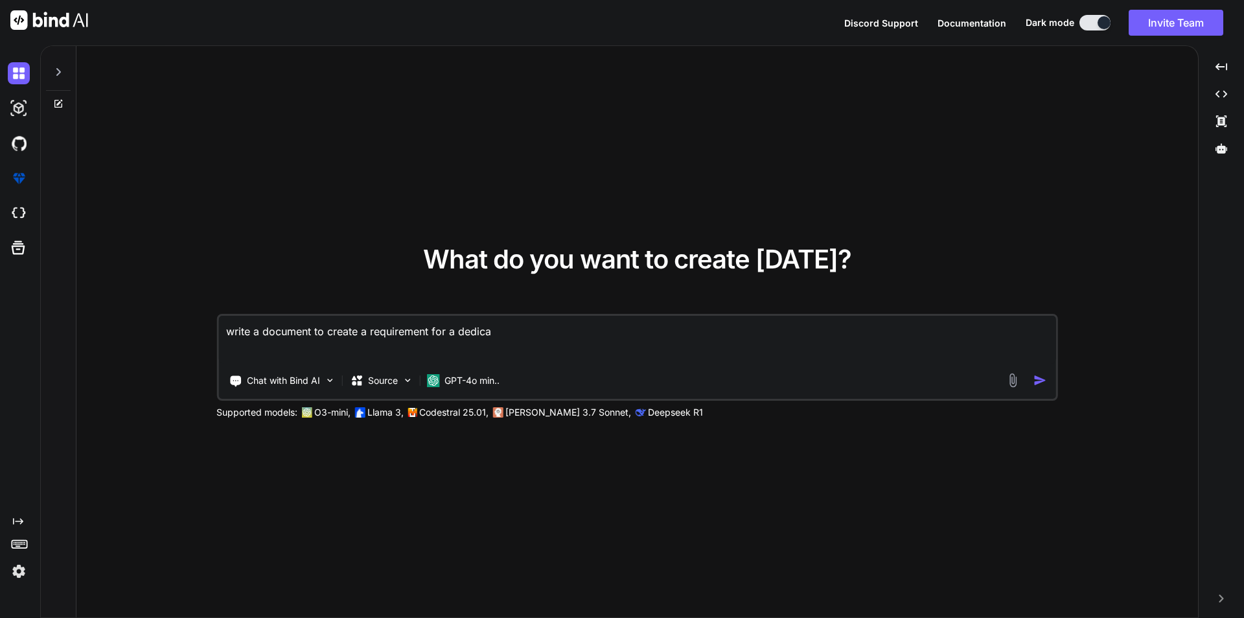
type textarea "write a document to create a requirement for a dedicat"
type textarea "x"
type textarea "write a document to create a requirement for a dedicate"
type textarea "x"
type textarea "write a document to create a requirement for a dedicated"
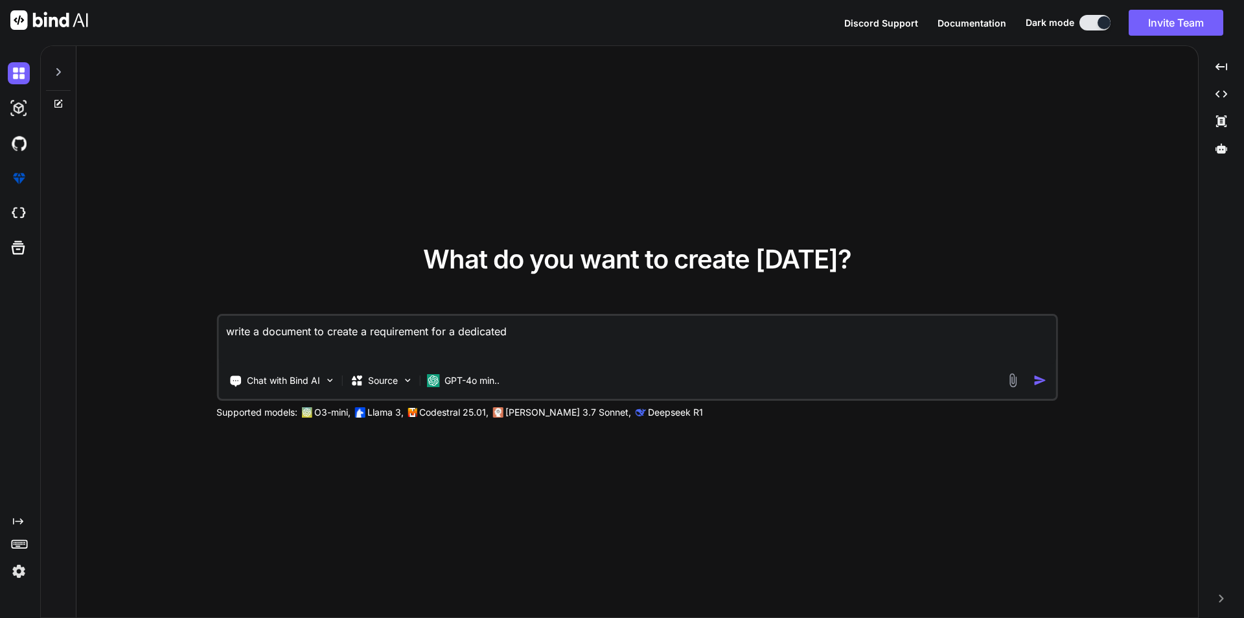
type textarea "x"
type textarea "write a document to create a requirement for a dedicated"
type textarea "x"
type textarea "write a document to create a requirement for a dedicated Q"
type textarea "x"
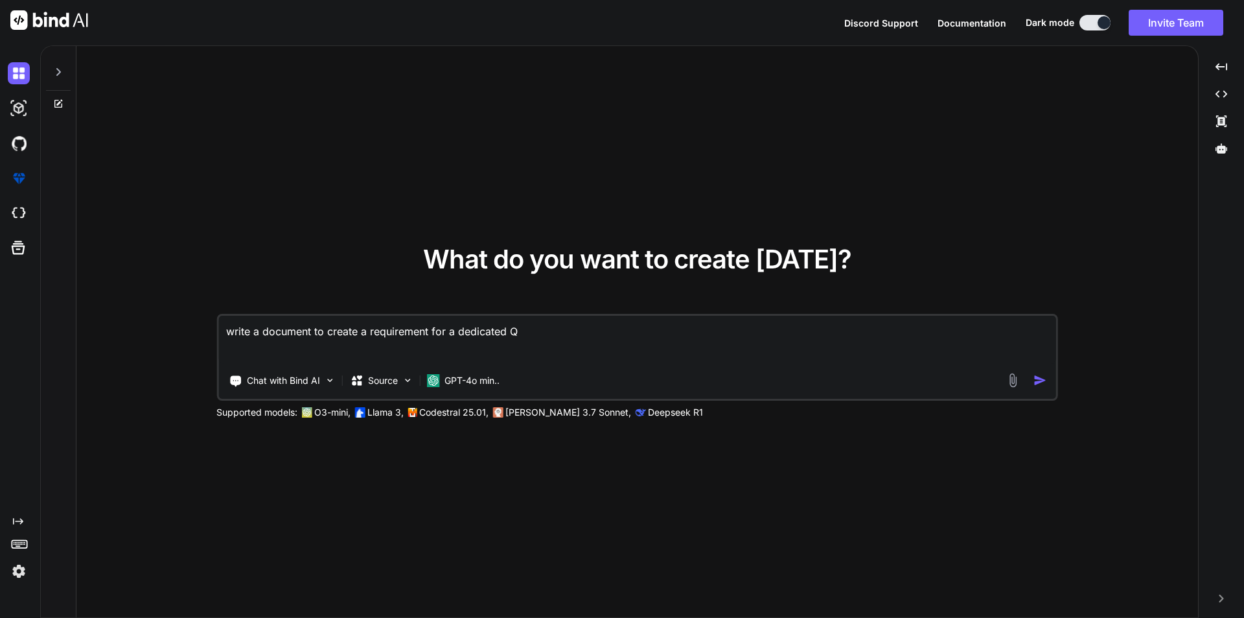
type textarea "write a document to create a requirement for a dedicated QA"
type textarea "x"
type textarea "write a document to create a requirement for a dedicated QA"
type textarea "x"
type textarea "write a document to create a requirement for a dedicated QA a"
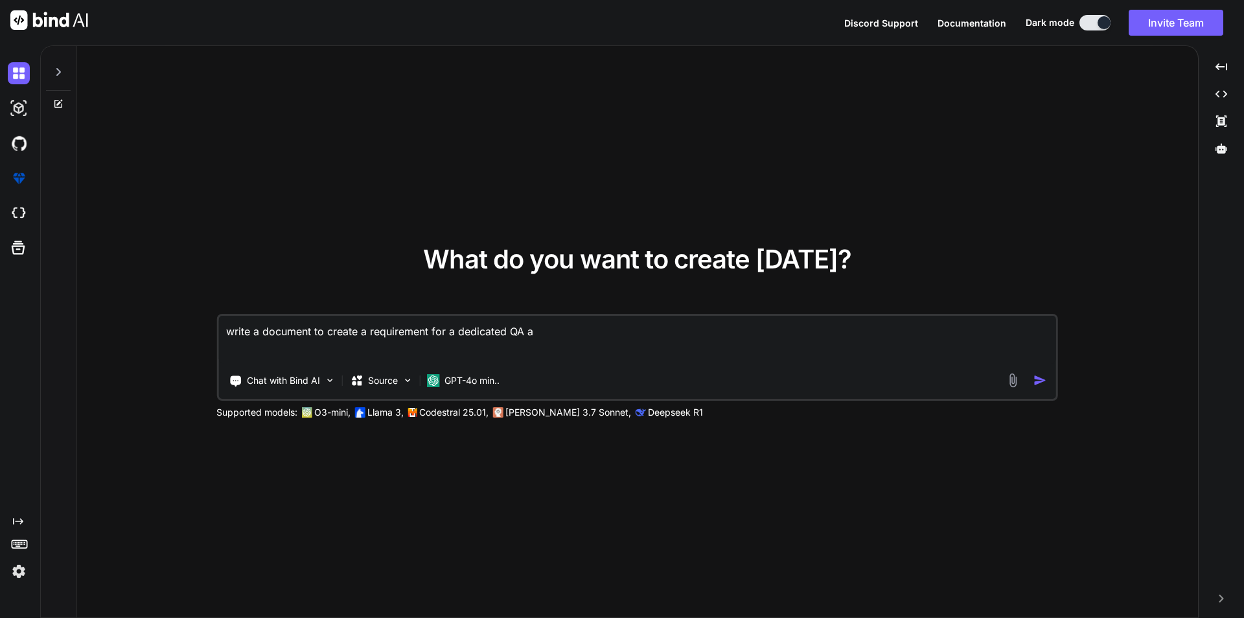
type textarea "x"
type textarea "write a document to create a requirement for a dedicated QA and"
type textarea "x"
type textarea "write a document to create a requirement for a dedicated QA and"
type textarea "x"
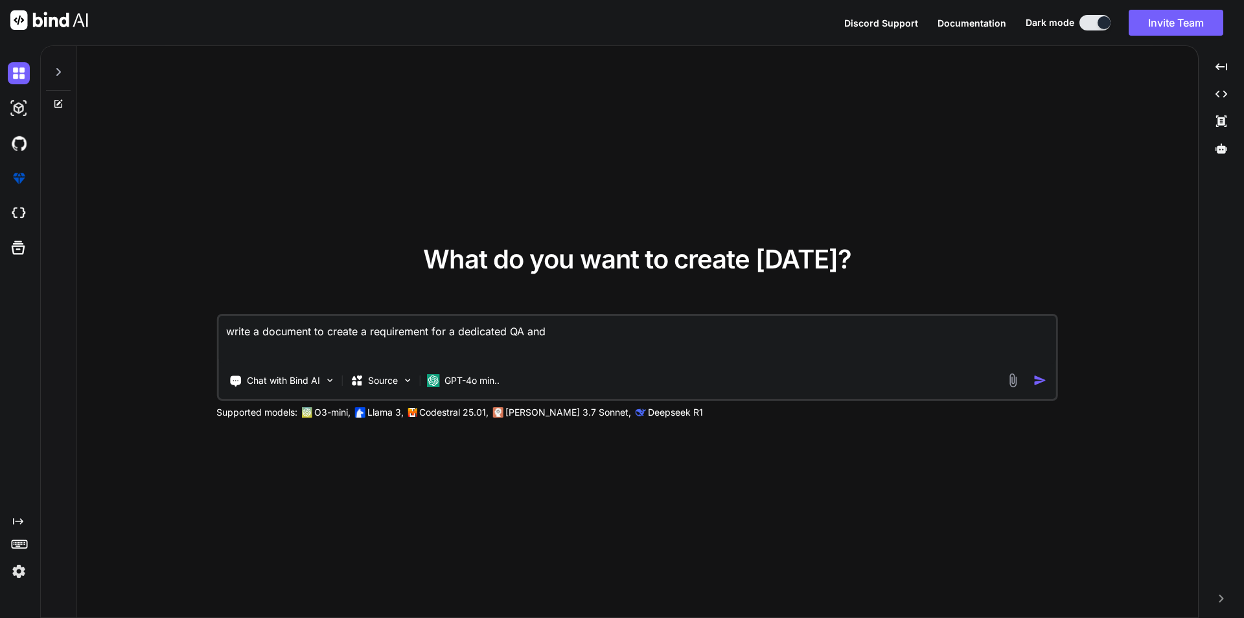
type textarea "write a document to create a requirement for a dedicated QA and"
type textarea "x"
type textarea "write a document to create a requirement for a dedicated QA an"
type textarea "x"
type textarea "write a document to create a requirement for a dedicated QA a"
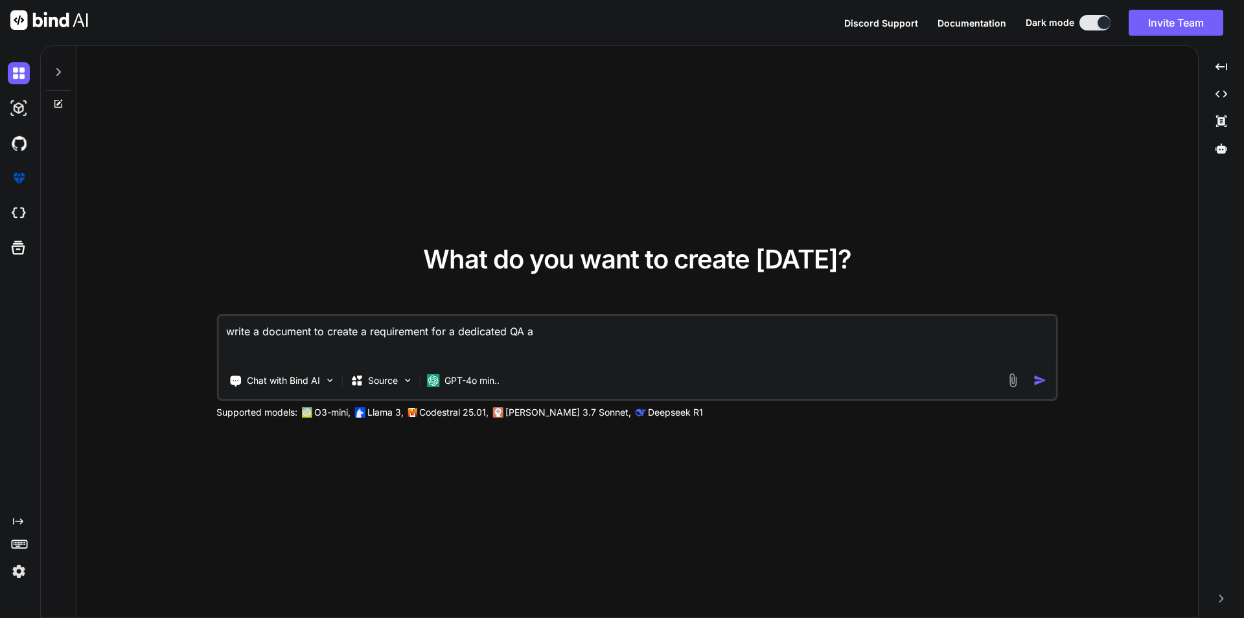
type textarea "x"
type textarea "write a document to create a requirement for a dedicated QA"
type textarea "x"
type textarea "write a document to create a requirement for a dedicated QA i"
type textarea "x"
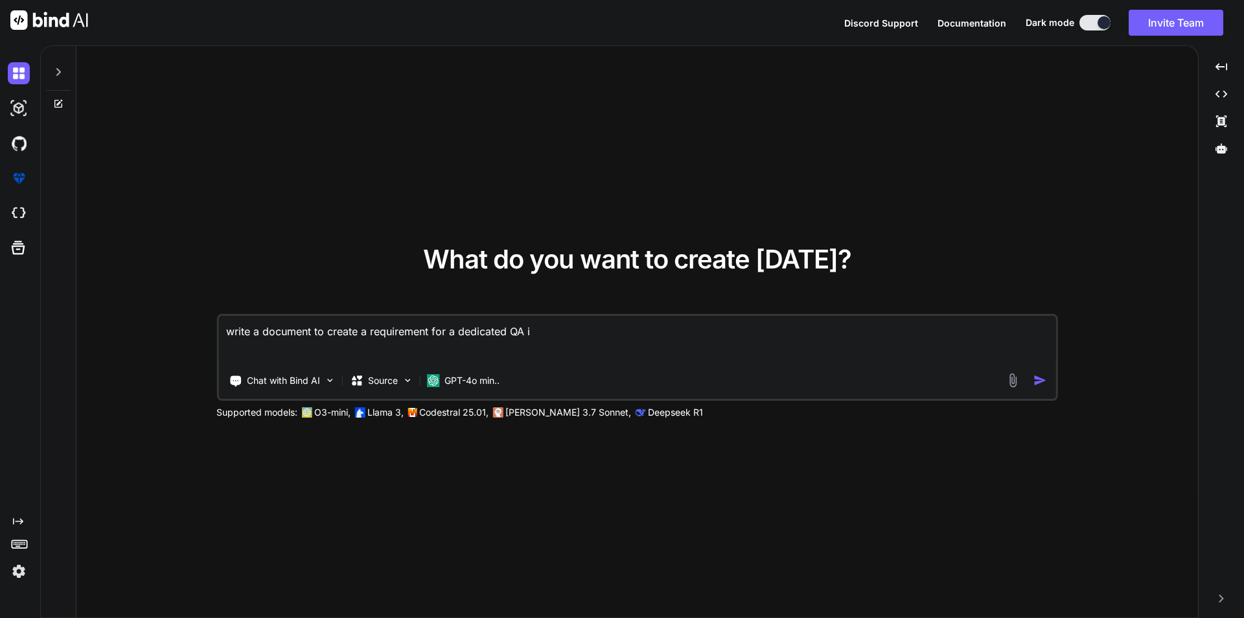
type textarea "write a document to create a requirement for a dedicated QA in"
type textarea "x"
type textarea "write a document to create a requirement for a dedicated QA in"
type textarea "x"
type textarea "write a document to create a requirement for a dedicated QA in a"
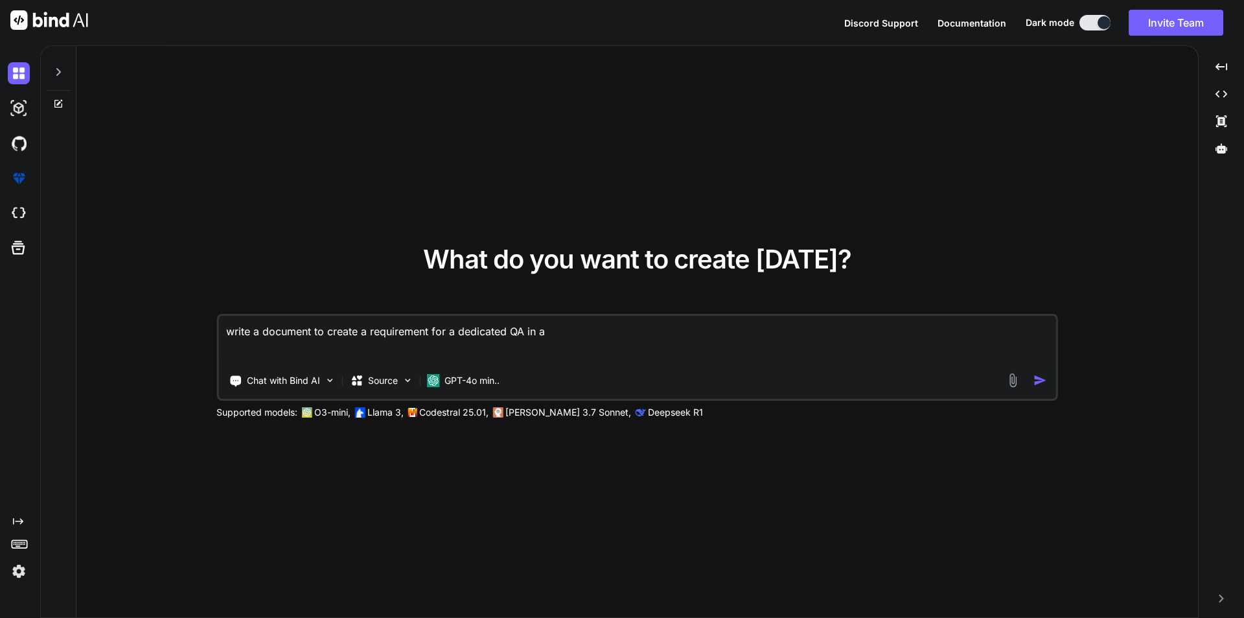
type textarea "x"
type textarea "write a document to create a requirement for a dedicated QA in an"
type textarea "x"
type textarea "write a document to create a requirement for a dedicated QA in an"
type textarea "x"
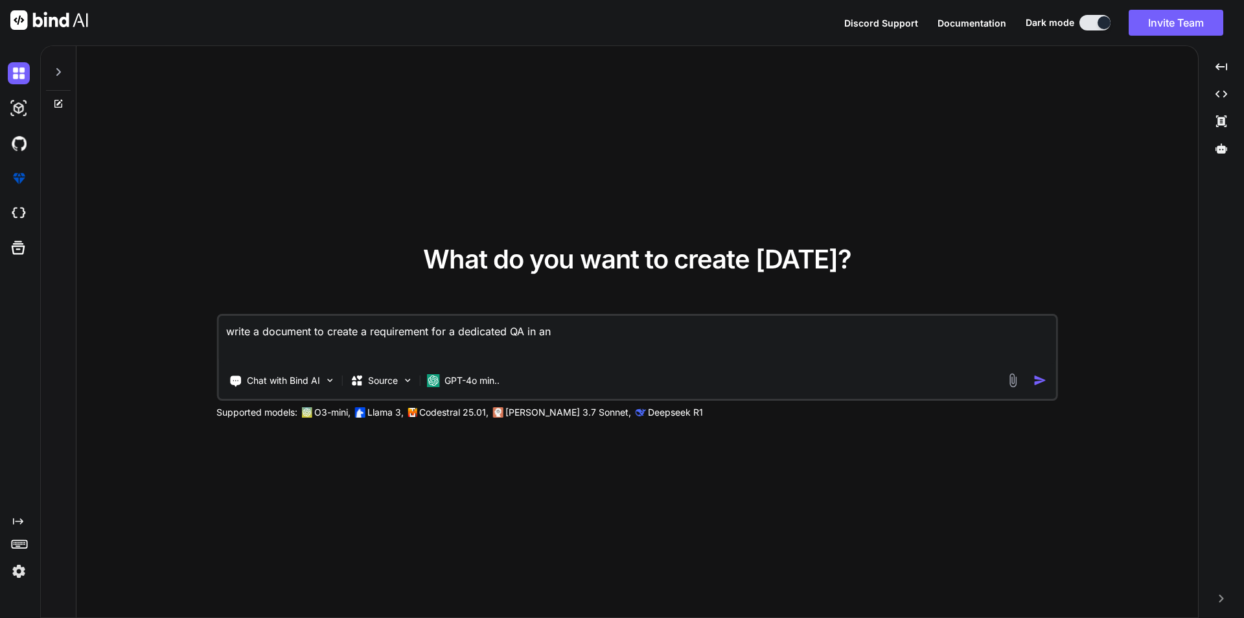
type textarea "write a document to create a requirement for a dedicated QA in an A"
type textarea "x"
type textarea "write a document to create a requirement for a dedicated QA in an Au"
type textarea "x"
type textarea "write a document to create a requirement for a dedicated QA in an Aut"
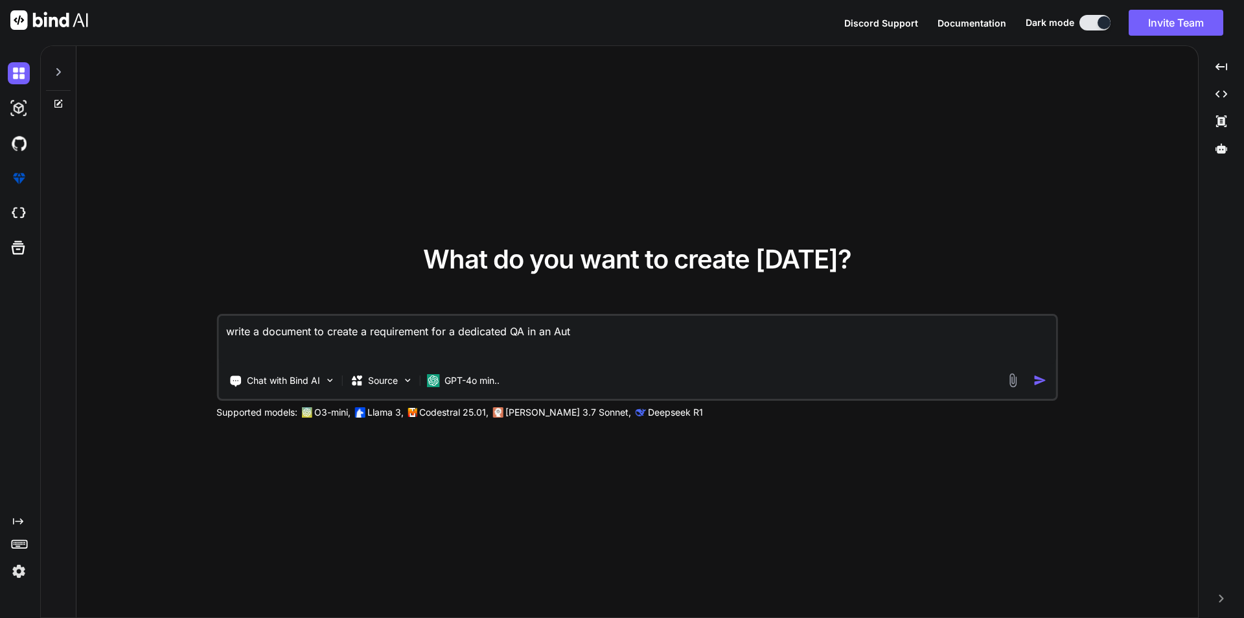
type textarea "x"
type textarea "write a document to create a requirement for a dedicated QA in an Auto"
type textarea "x"
type textarea "write a document to create a requirement for a dedicated QA in an AutoC"
type textarea "x"
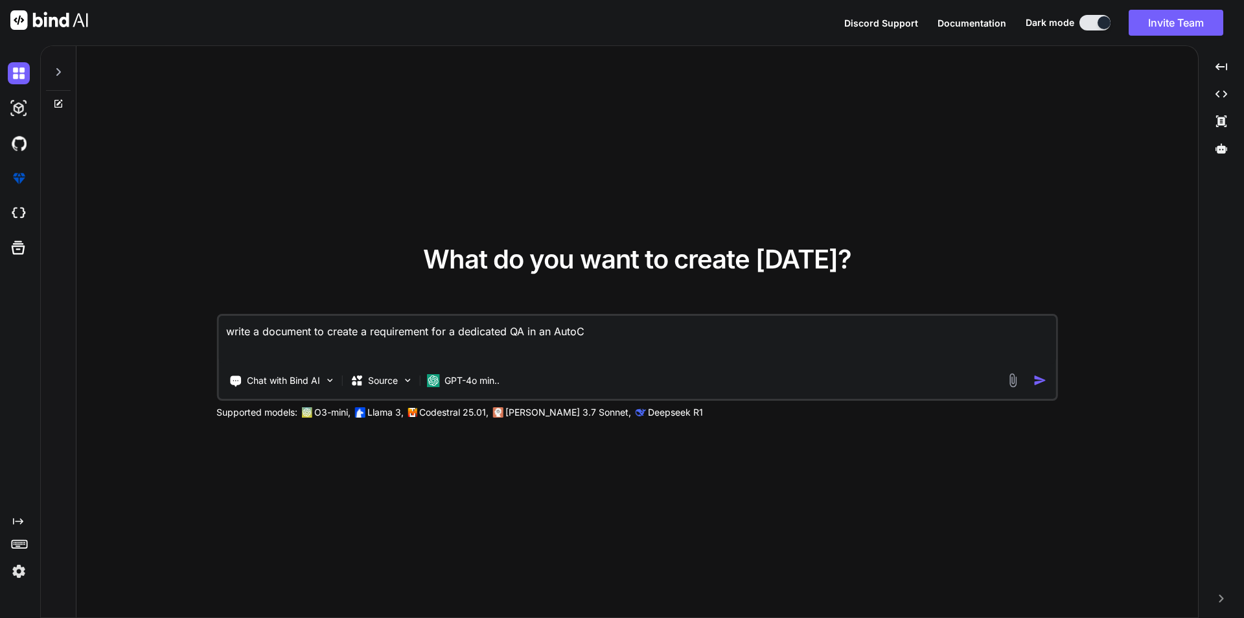
type textarea "write a document to create a requirement for a dedicated QA in an AutoCA"
type textarea "x"
type textarea "write a document to create a requirement for a dedicated QA in an AutoCAD"
click at [797, 330] on textarea "write a document to create a requirement for a dedicated QA in an AutoCAD proje…" at bounding box center [637, 340] width 838 height 48
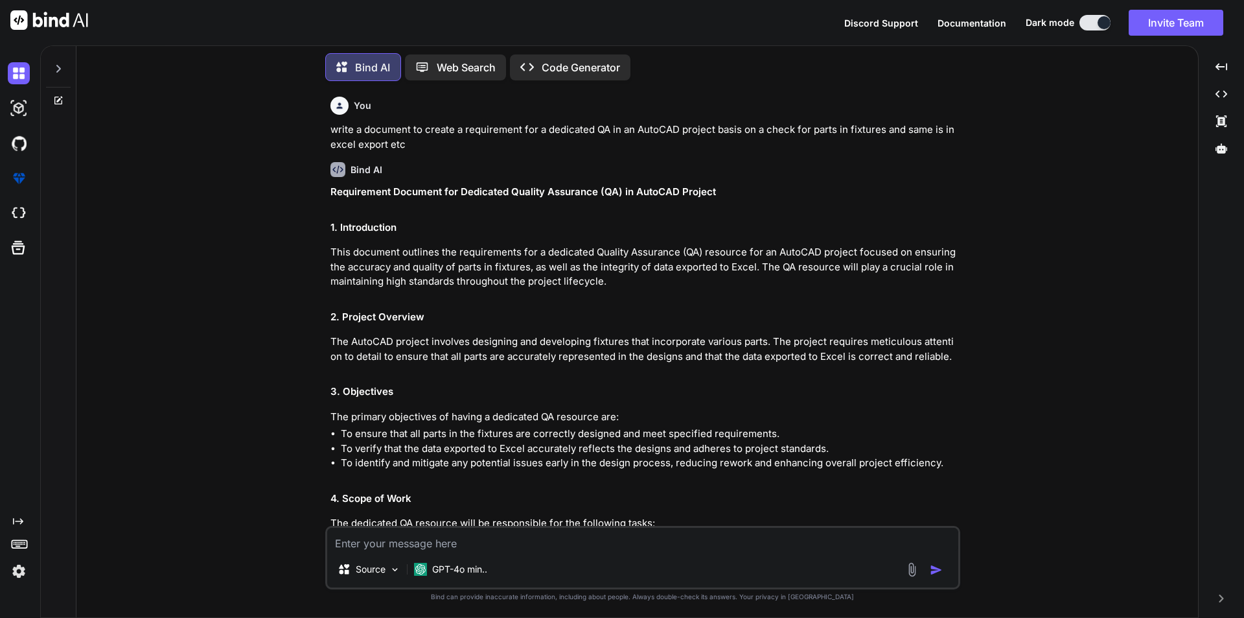
click at [557, 543] on textarea at bounding box center [642, 539] width 631 height 23
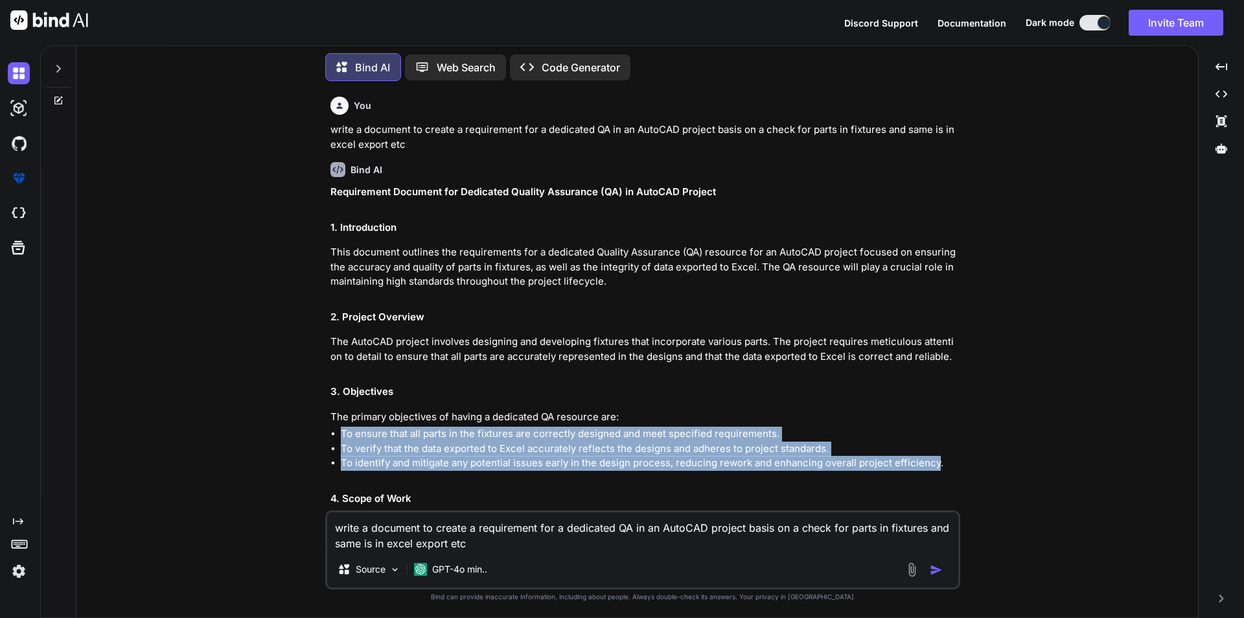
drag, startPoint x: 343, startPoint y: 433, endPoint x: 935, endPoint y: 461, distance: 592.4
click at [935, 461] on ul "To ensure that all parts in the fixtures are correctly designed and meet specif…" at bounding box center [644, 448] width 627 height 44
copy ul "To ensure that all parts in the fixtures are correctly designed and meet specif…"
click at [829, 525] on textarea "write a document to create a requirement for a dedicated QA in an AutoCAD proje…" at bounding box center [642, 531] width 631 height 39
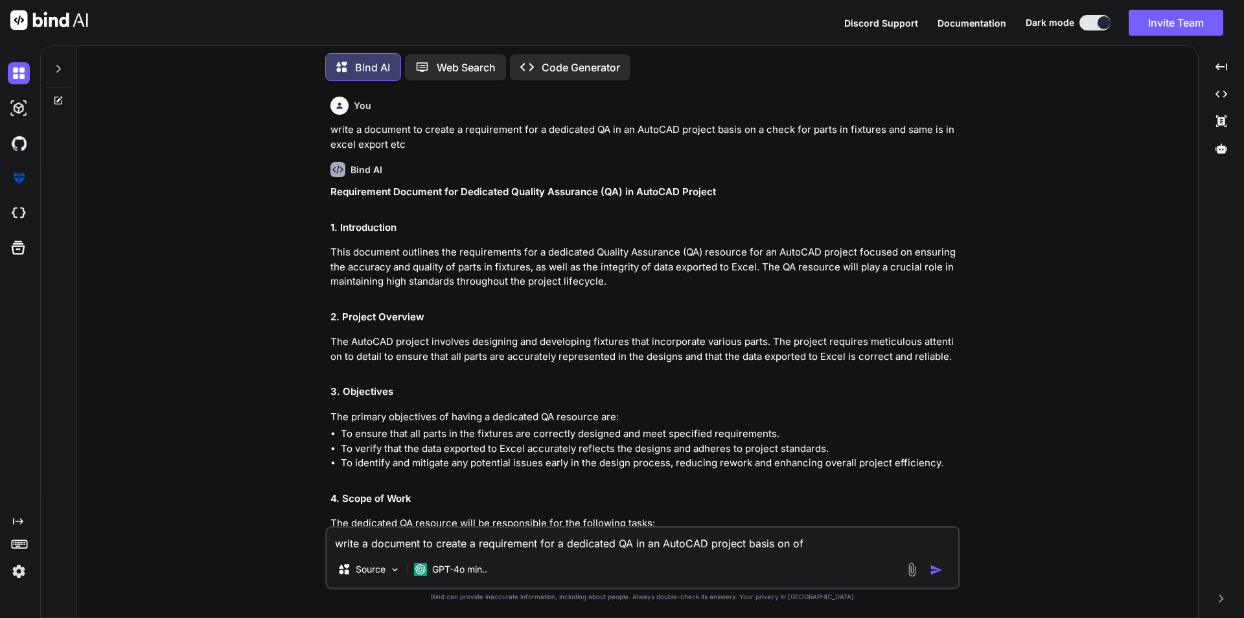
paste textarea "To ensure that all parts in the fixtures are correctly designed and meet specif…"
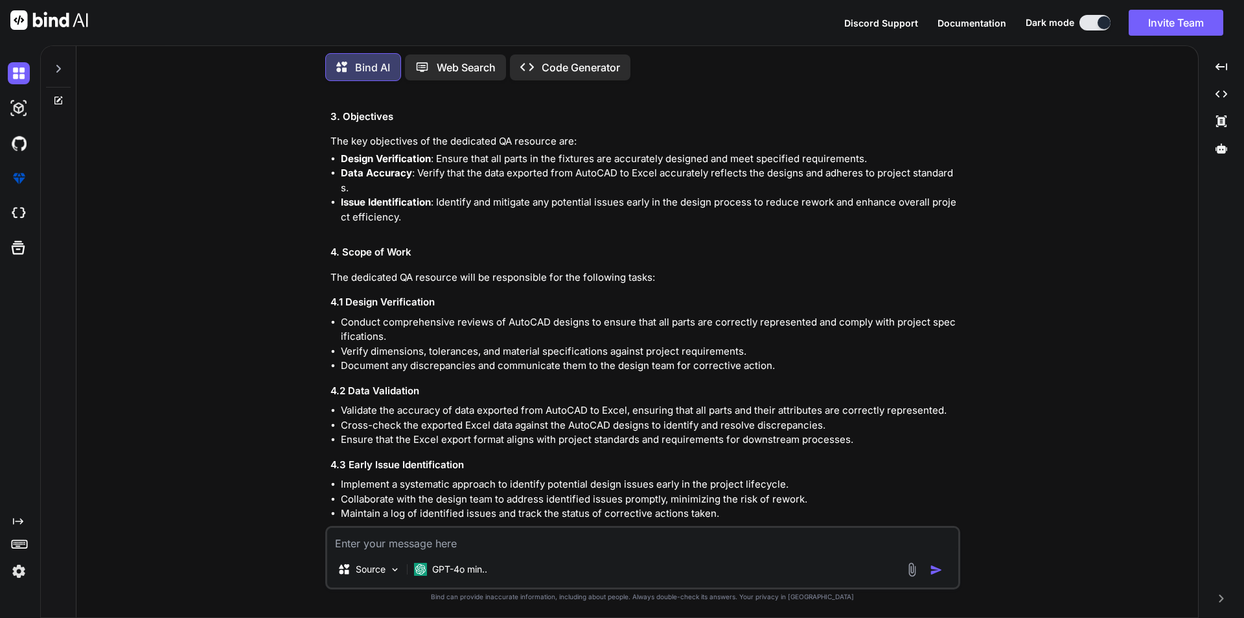
scroll to position [1593, 0]
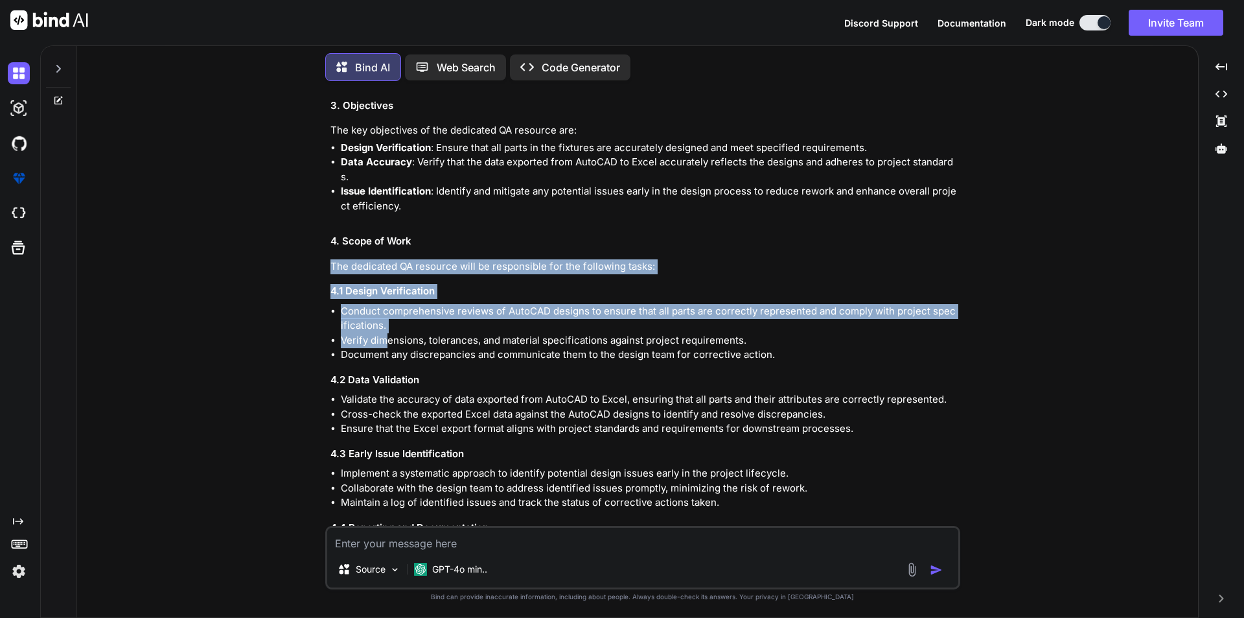
drag, startPoint x: 333, startPoint y: 250, endPoint x: 386, endPoint y: 329, distance: 94.9
click at [386, 329] on div "Requirement Document for Dedicated Quality Assurance (QA) in AutoCAD Project 1.…" at bounding box center [644, 486] width 627 height 1205
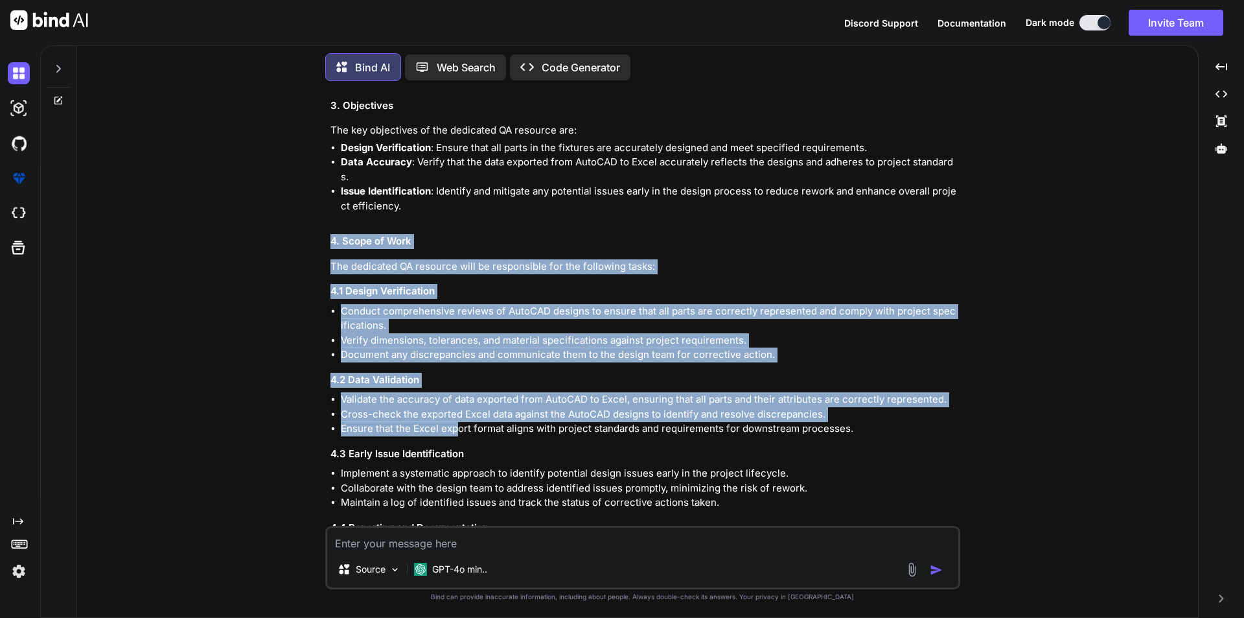
drag, startPoint x: 332, startPoint y: 223, endPoint x: 454, endPoint y: 406, distance: 220.2
click at [454, 406] on div "Requirement Document for Dedicated Quality Assurance (QA) in AutoCAD Project 1.…" at bounding box center [644, 486] width 627 height 1205
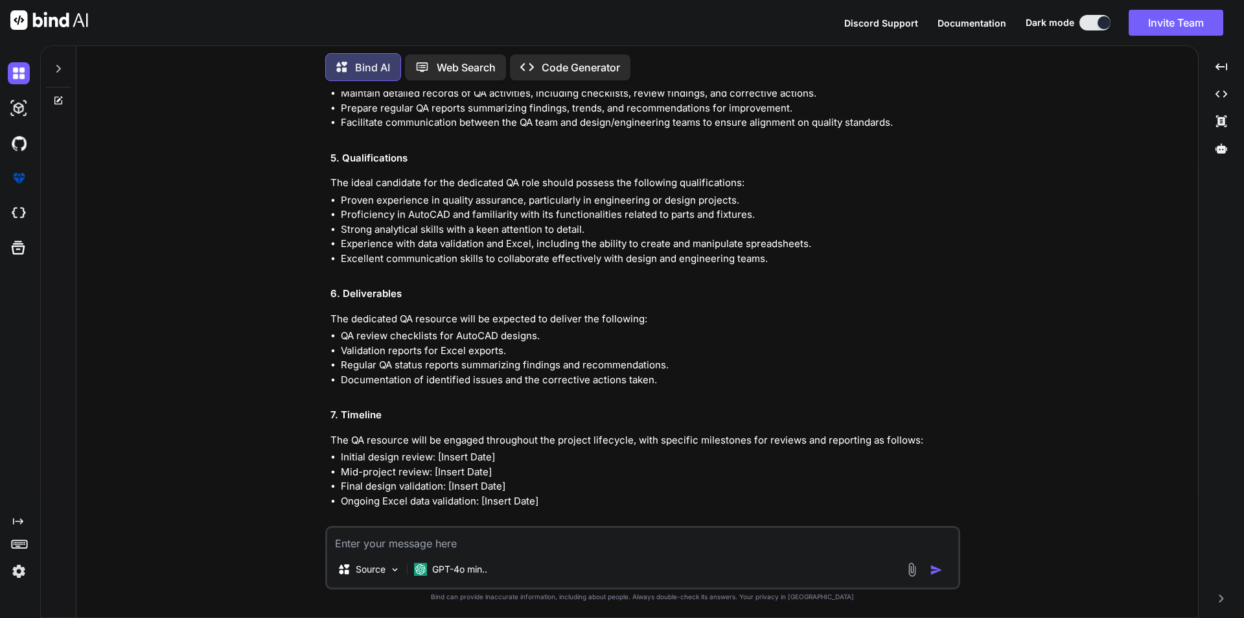
scroll to position [2165, 0]
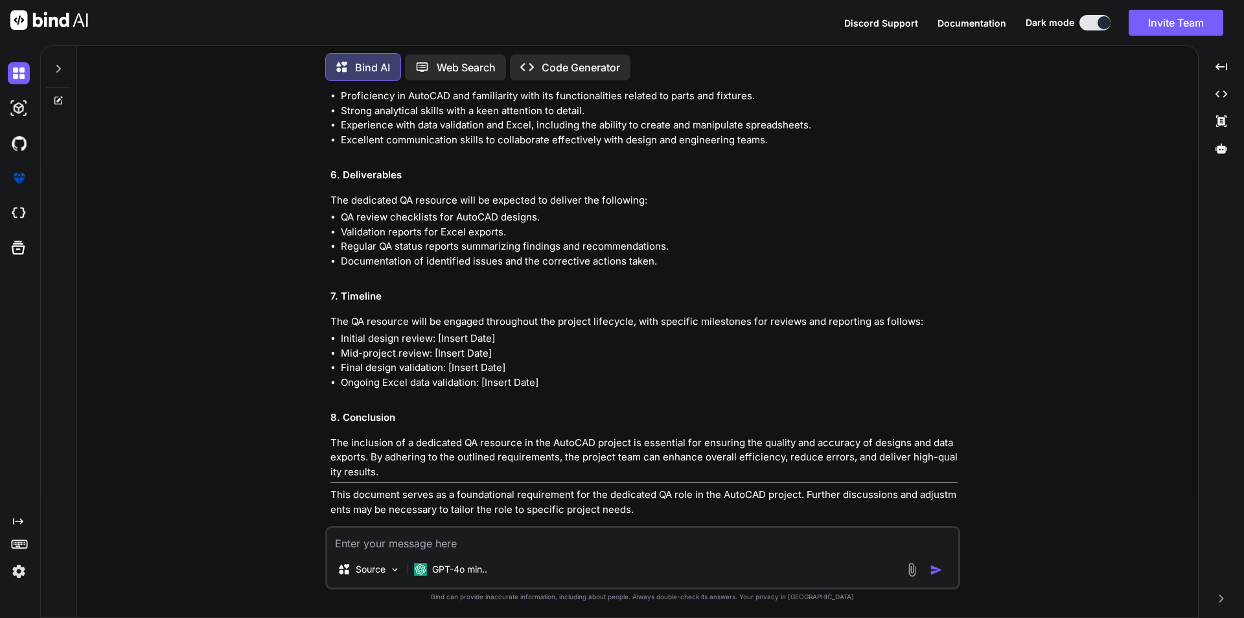
click at [908, 528] on img at bounding box center [906, 533] width 10 height 10
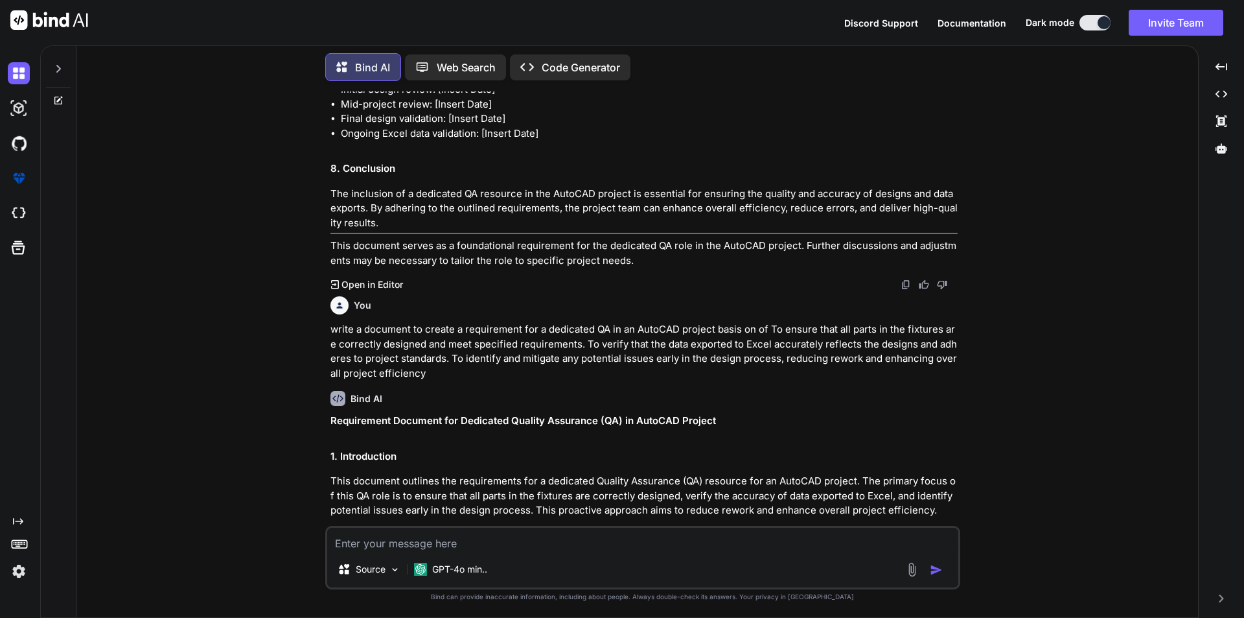
scroll to position [999, 0]
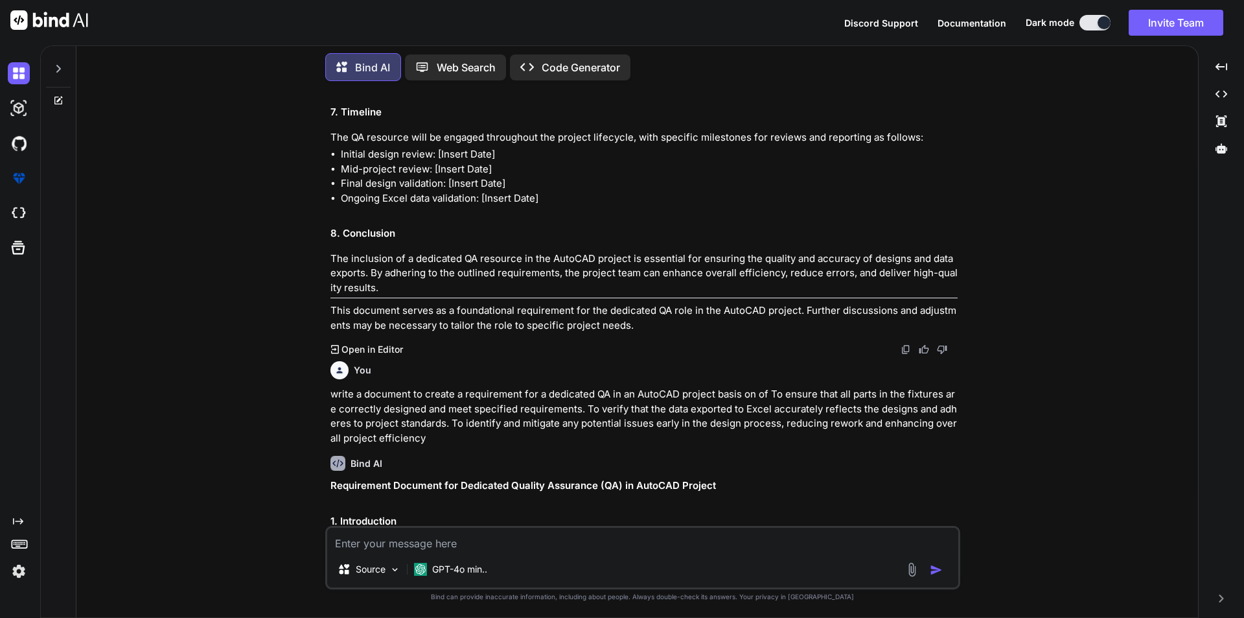
click at [904, 347] on img at bounding box center [906, 349] width 10 height 10
click at [379, 349] on p "Open in Editor" at bounding box center [373, 349] width 62 height 13
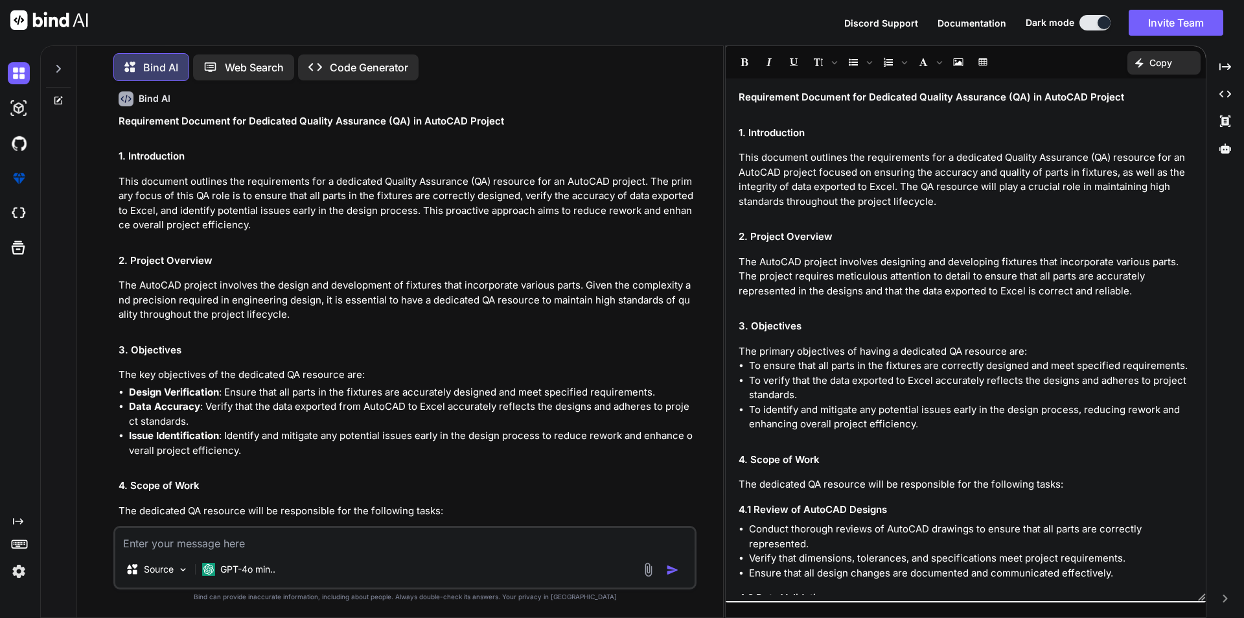
scroll to position [1417, 0]
